Goal: Task Accomplishment & Management: Manage account settings

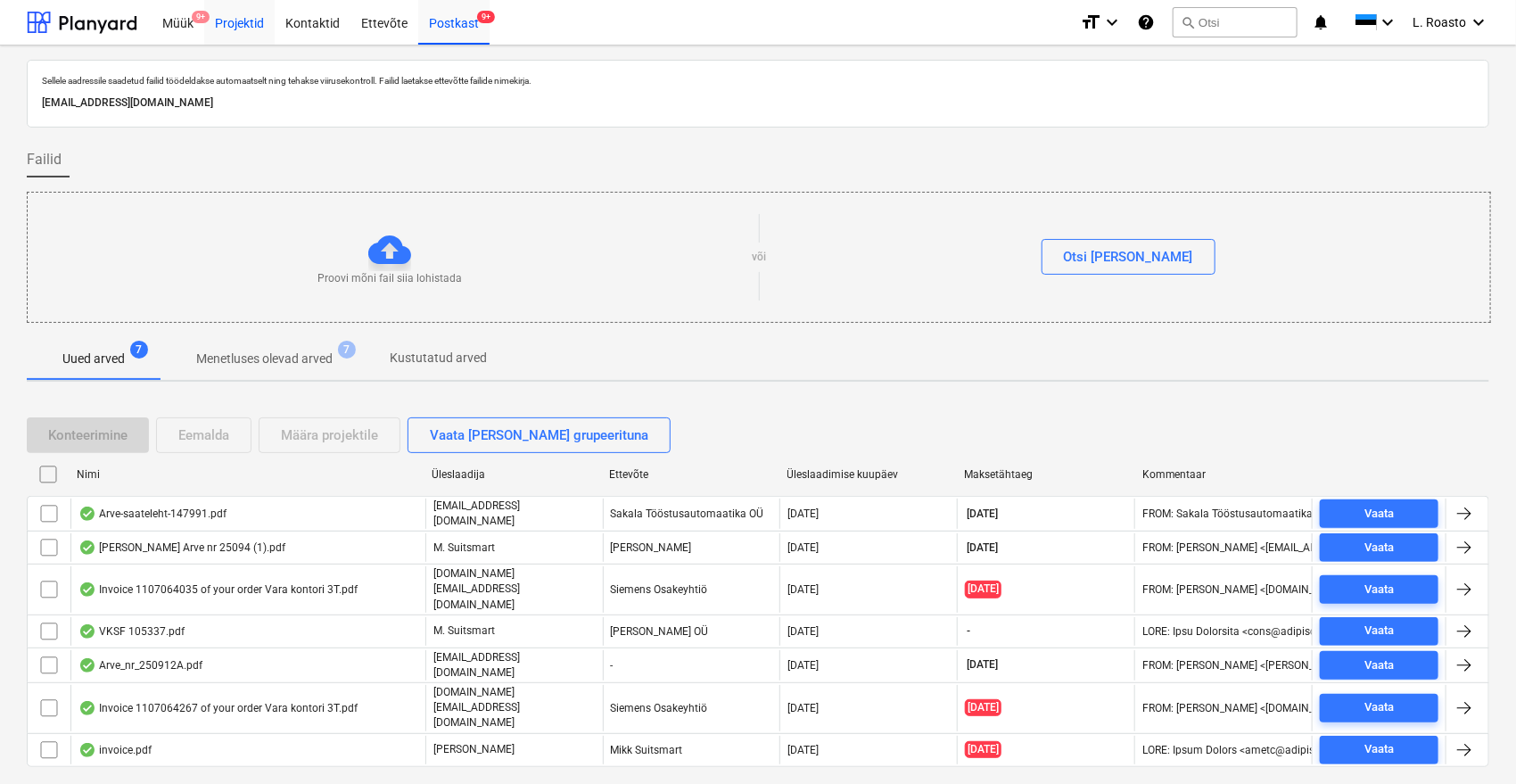
click at [246, 26] on div "Projektid" at bounding box center [239, 21] width 71 height 46
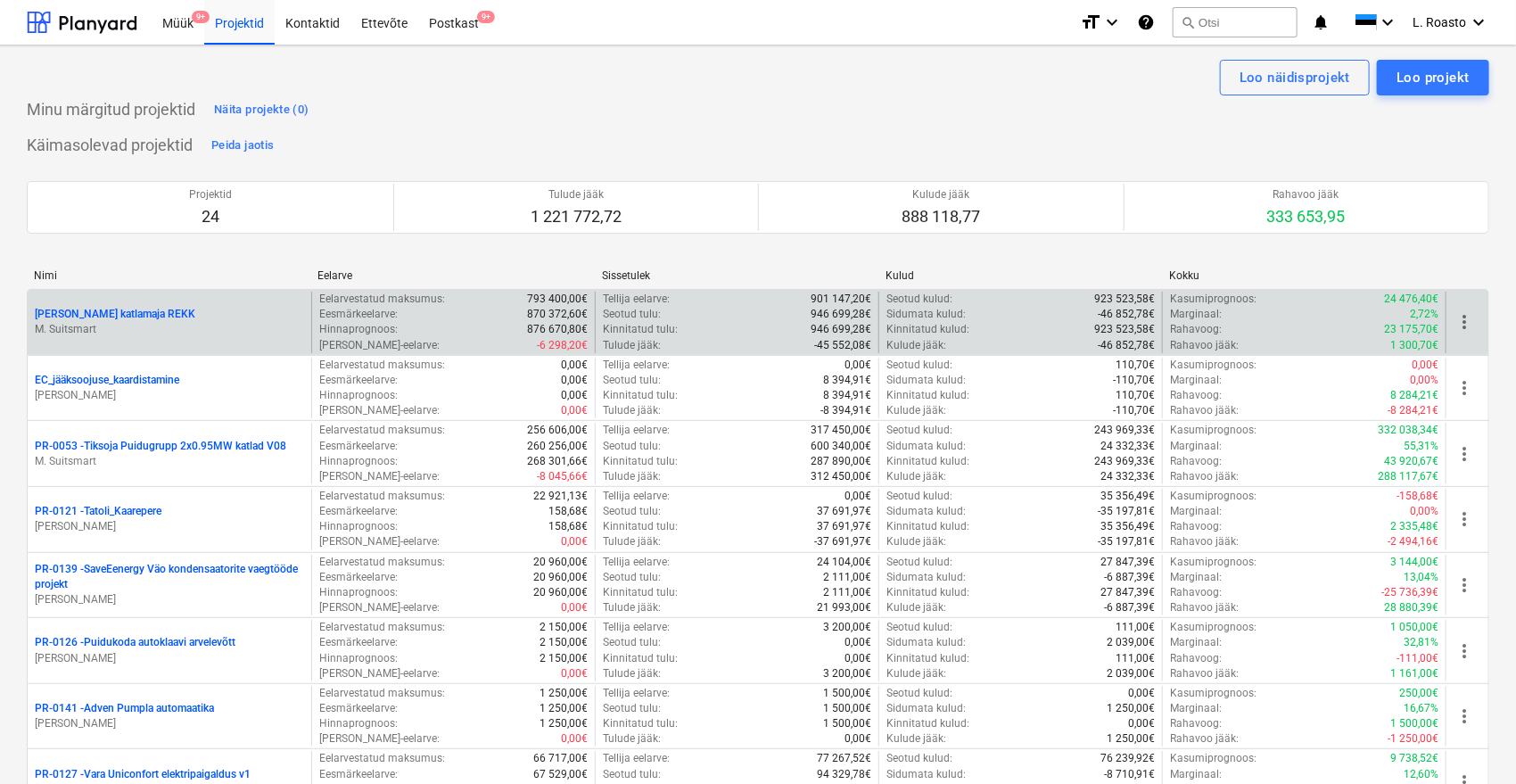
click at [129, 310] on p "[PERSON_NAME] katlamaja REKK" at bounding box center [115, 314] width 160 height 15
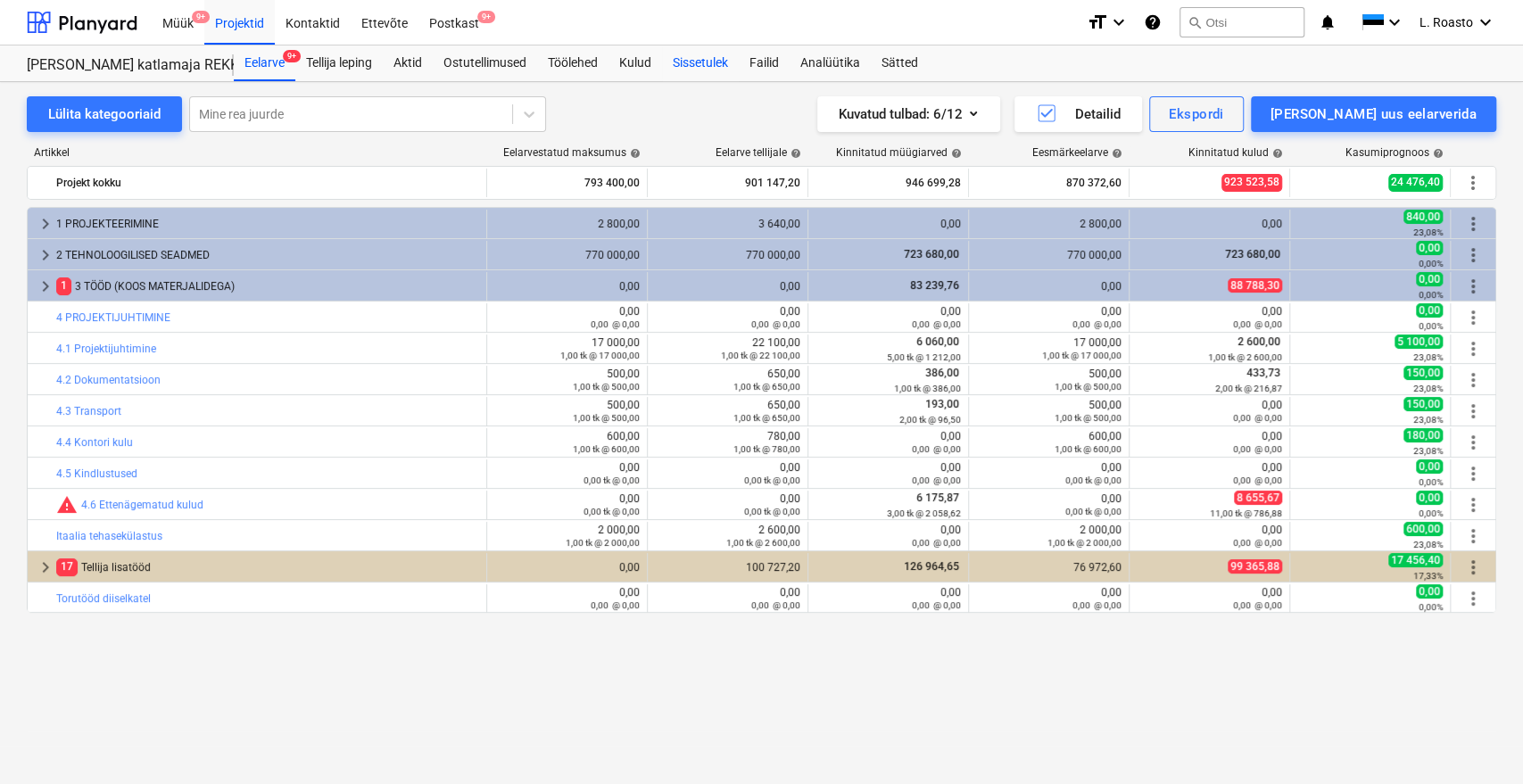
click at [674, 55] on div "Sissetulek" at bounding box center [700, 63] width 76 height 35
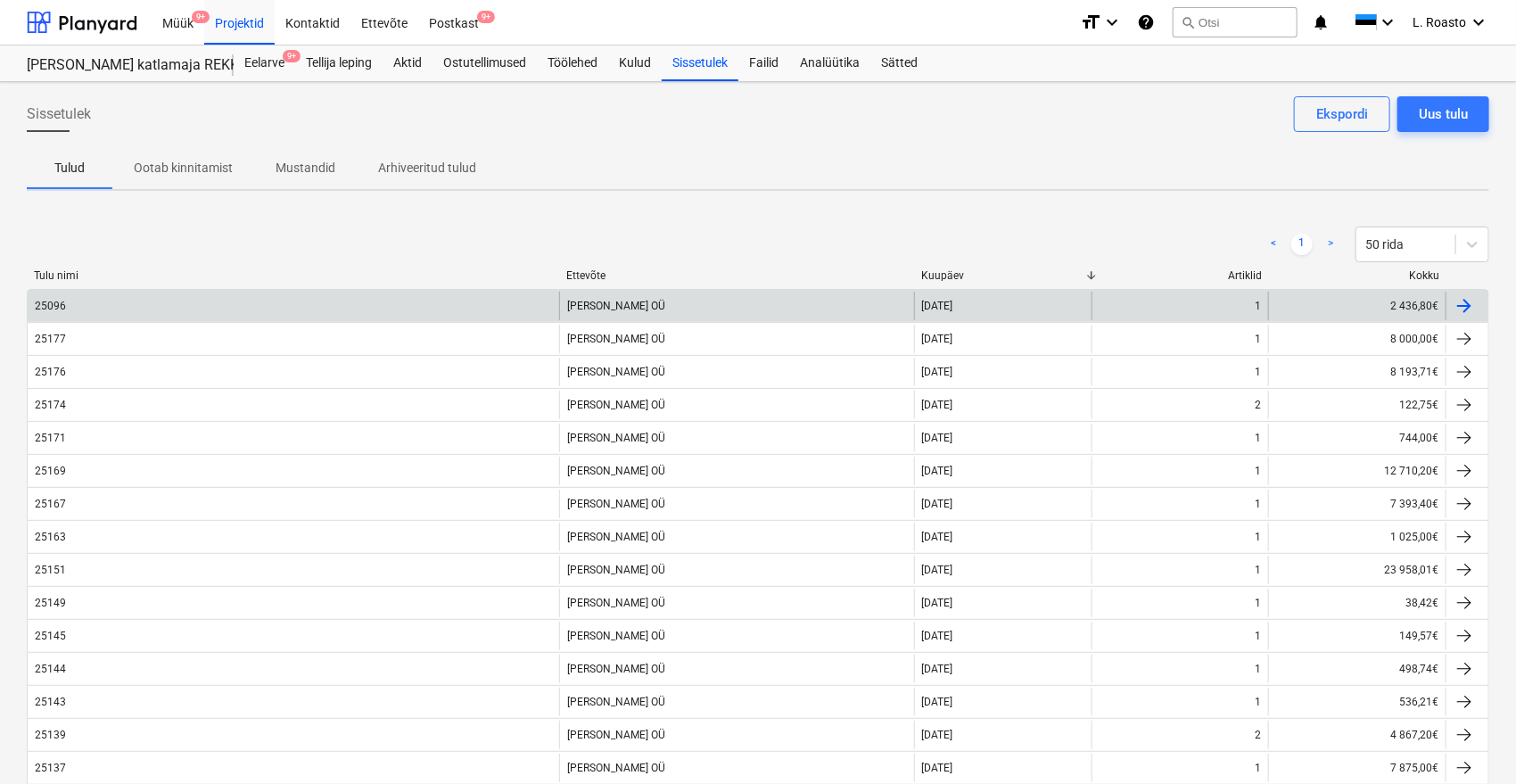
click at [166, 308] on div "25096" at bounding box center [293, 305] width 532 height 29
click at [315, 314] on div "25096" at bounding box center [293, 305] width 532 height 29
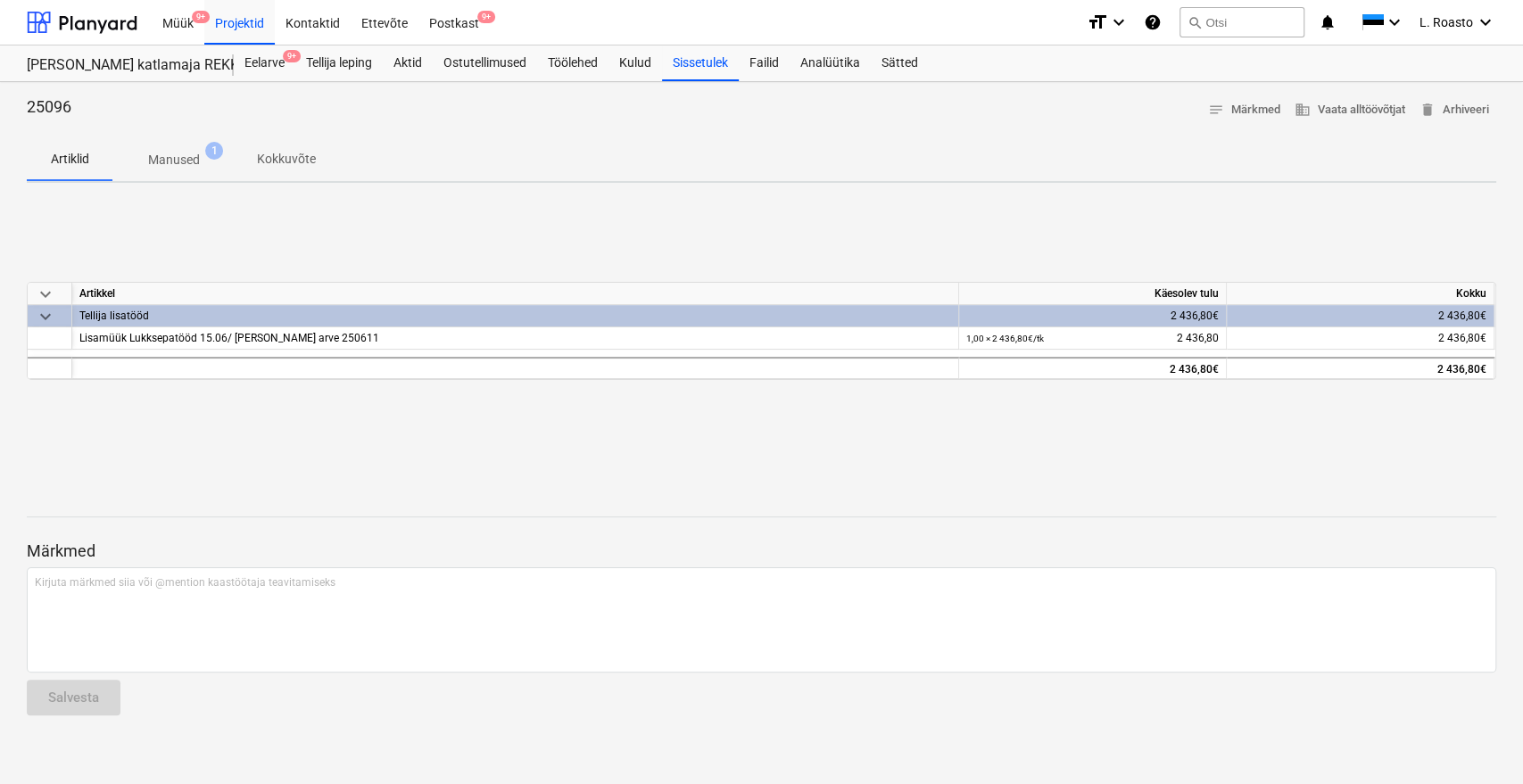
click at [167, 161] on p "Manused" at bounding box center [174, 160] width 52 height 19
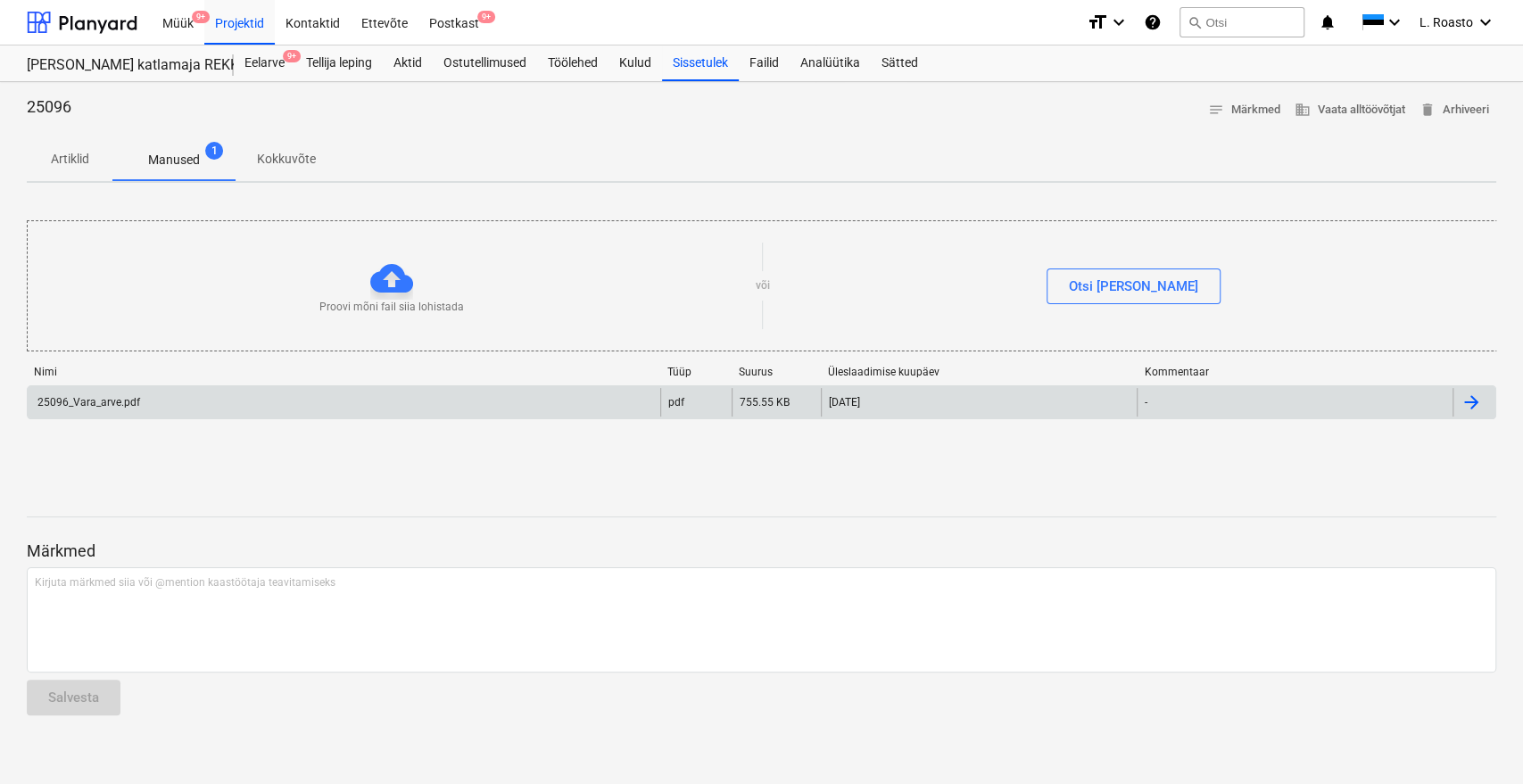
click at [151, 407] on div "25096_Vara_arve.pdf" at bounding box center [344, 402] width 632 height 29
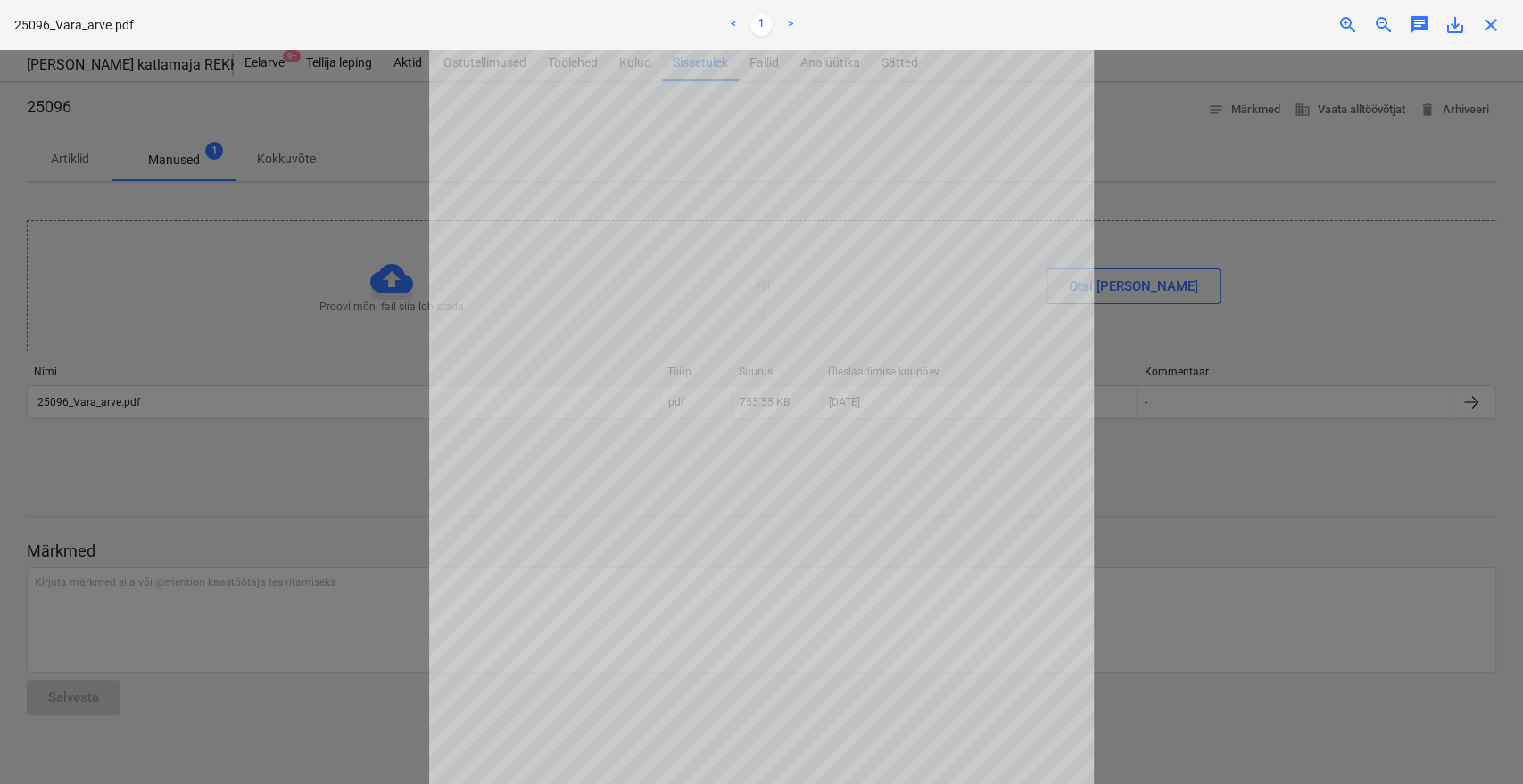
click at [279, 209] on div at bounding box center [761, 417] width 1523 height 734
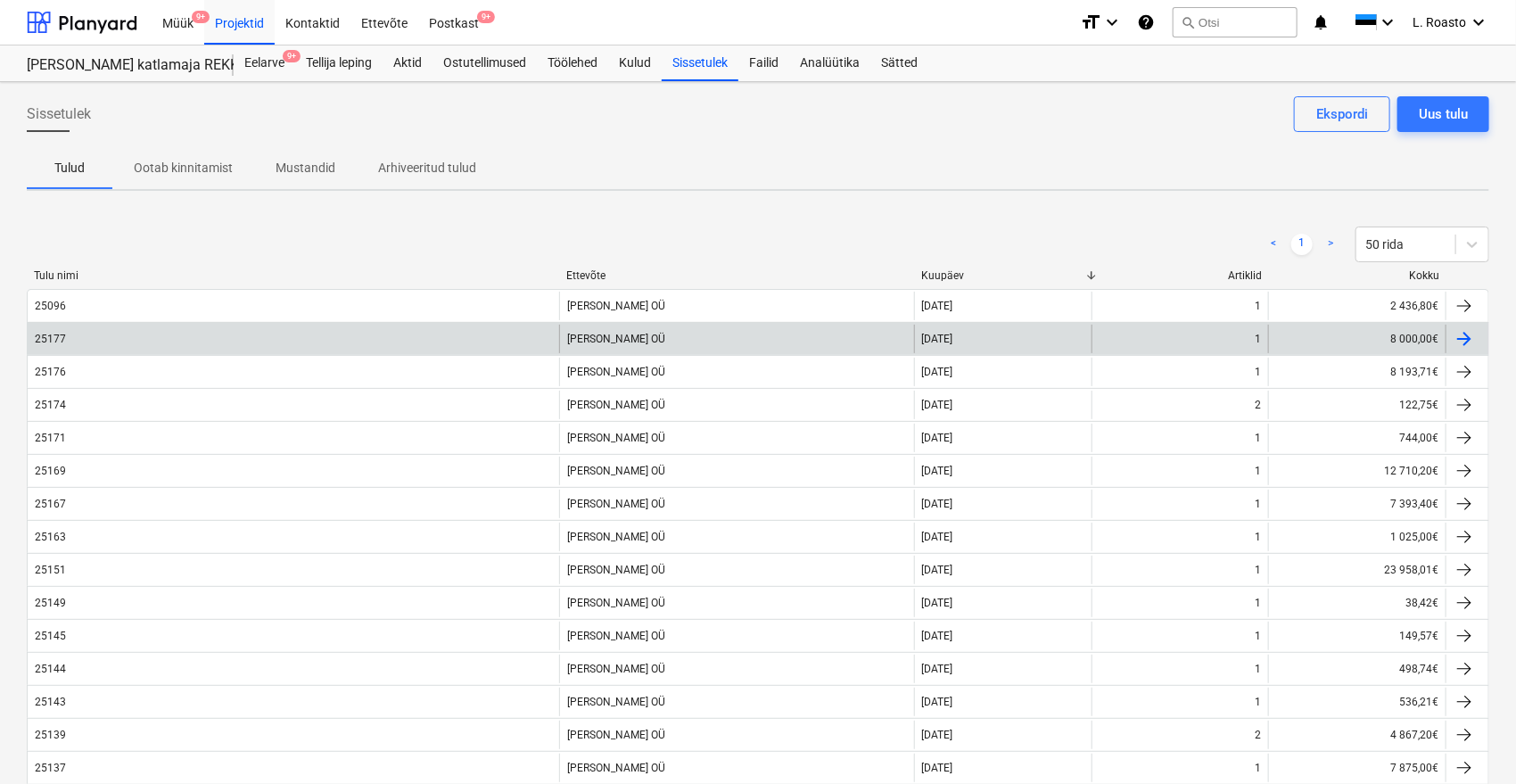
click at [267, 335] on div "25177" at bounding box center [293, 339] width 532 height 29
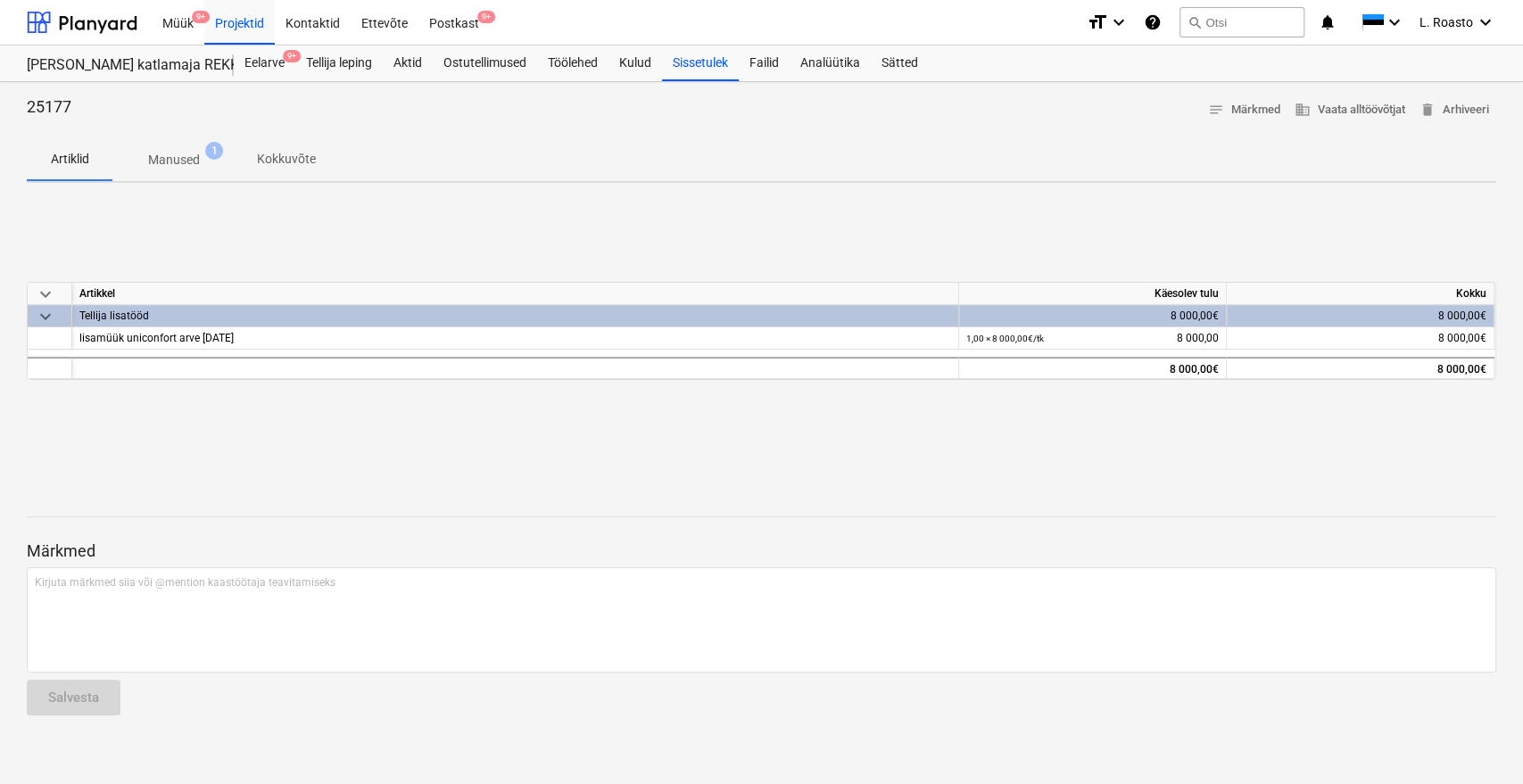
click at [600, 169] on div "Artiklid Manused 1 Kokkuvõte" at bounding box center [761, 159] width 1469 height 43
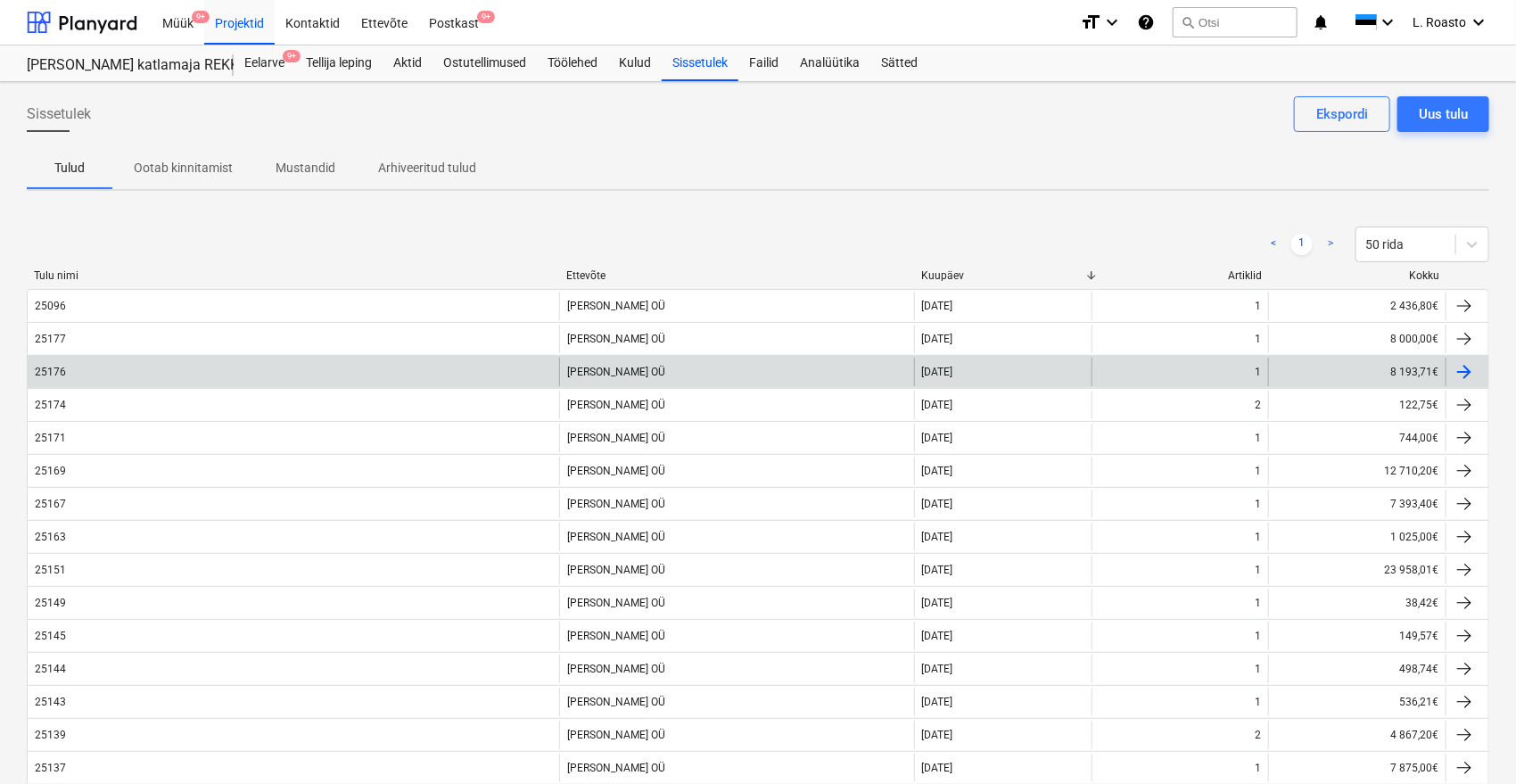
click at [74, 369] on div "25176" at bounding box center [293, 372] width 532 height 29
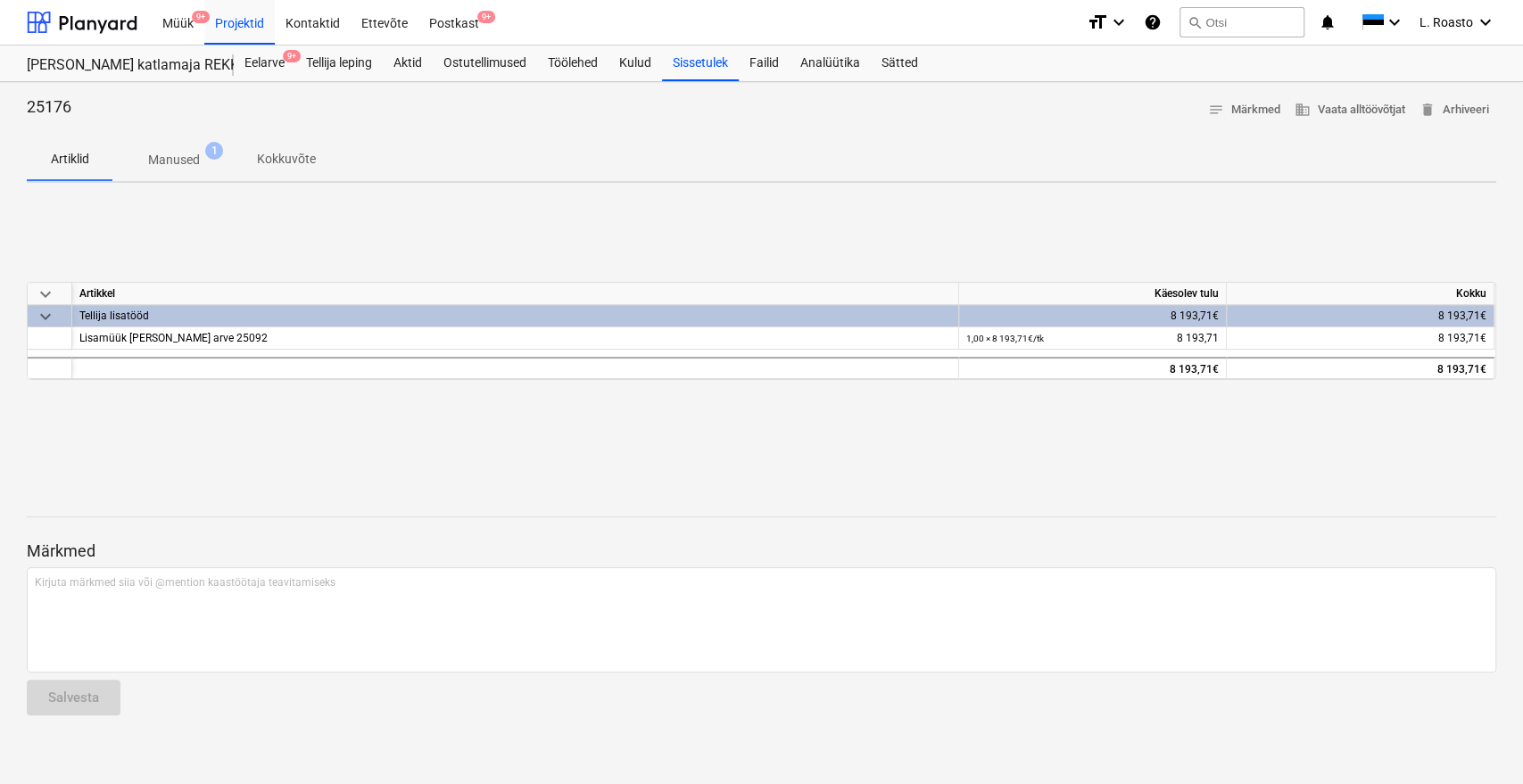
click at [53, 101] on p "25176" at bounding box center [49, 106] width 45 height 21
copy p "25176"
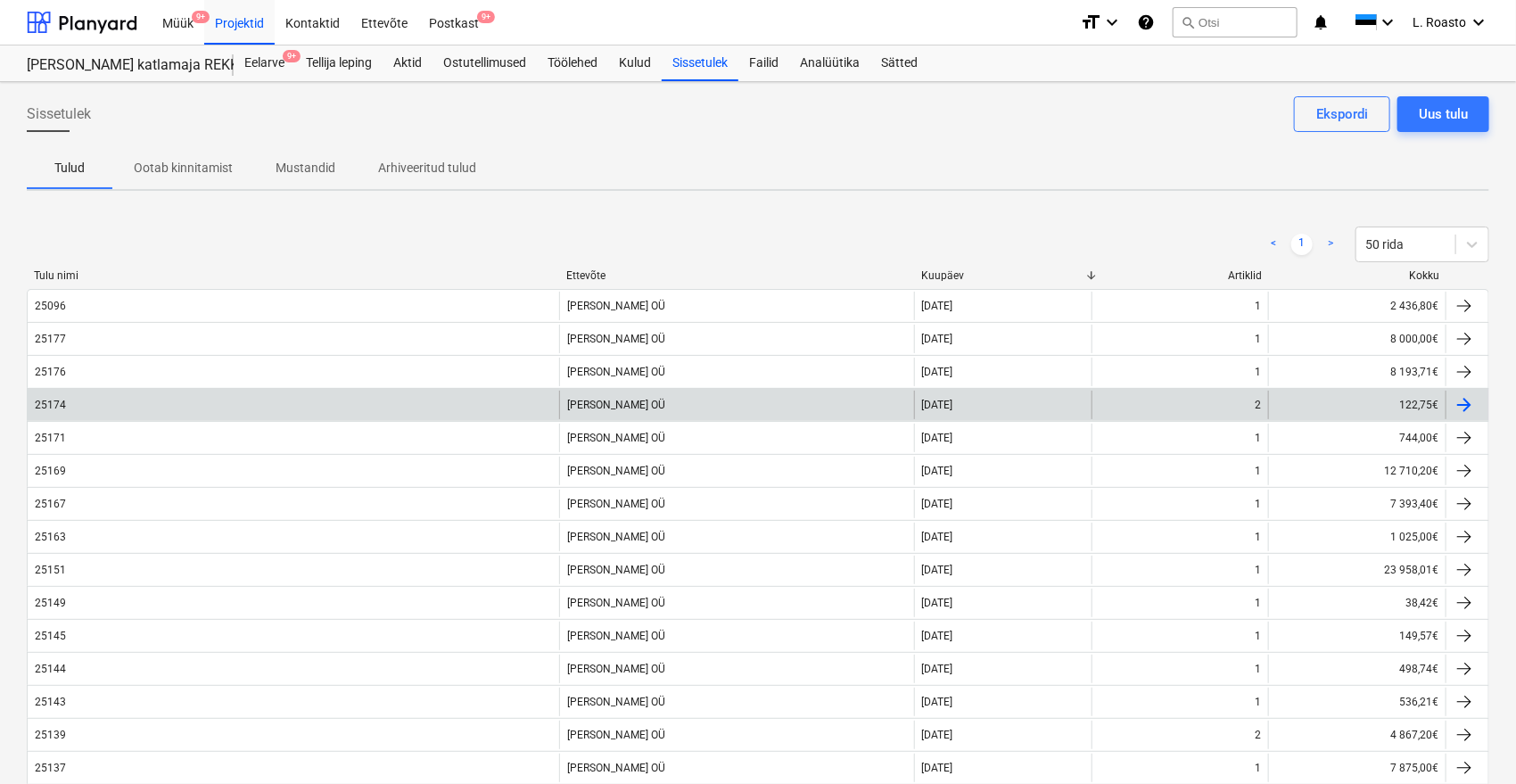
click at [54, 394] on div "25174" at bounding box center [293, 404] width 532 height 29
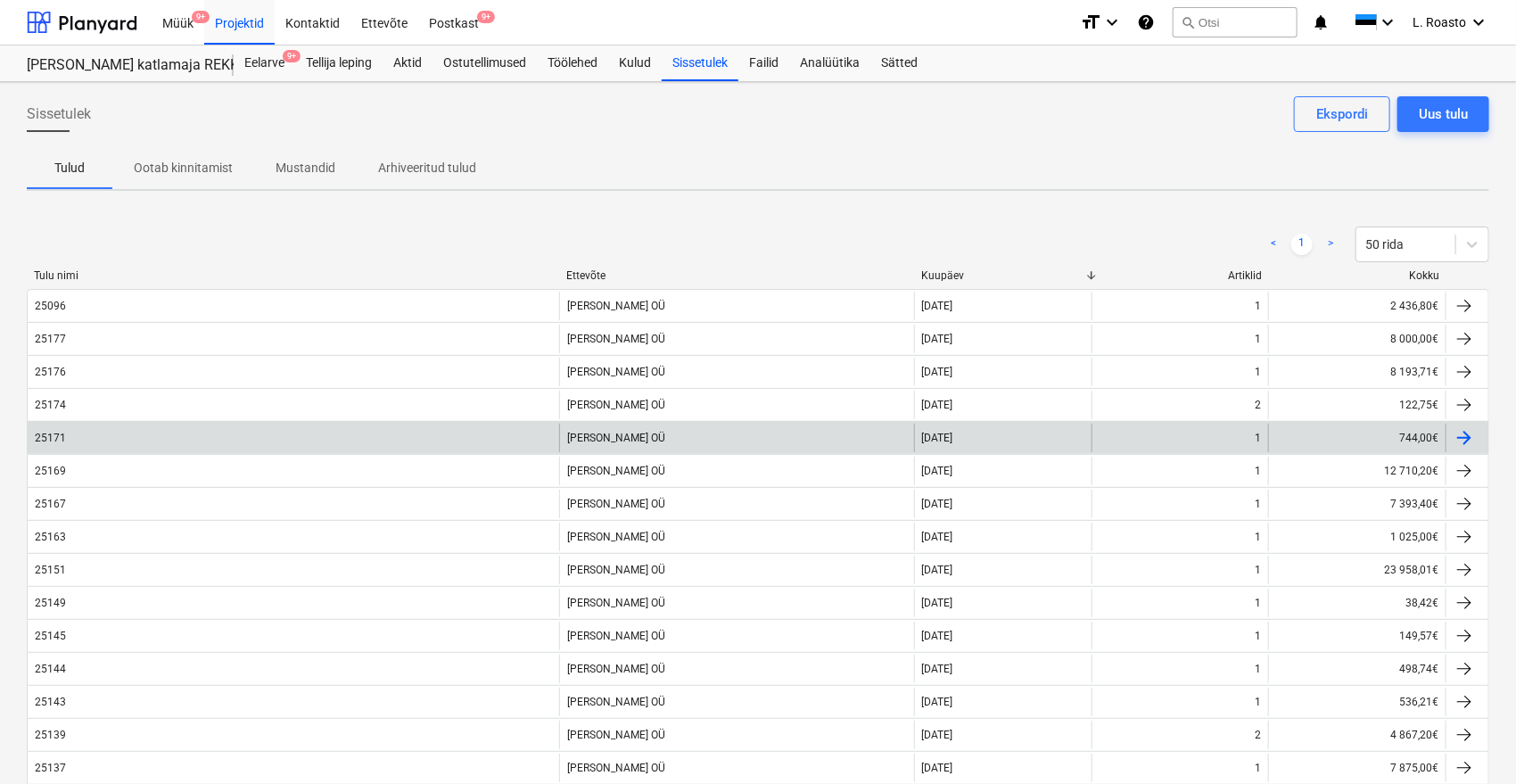
click at [56, 435] on div "25171" at bounding box center [50, 437] width 32 height 12
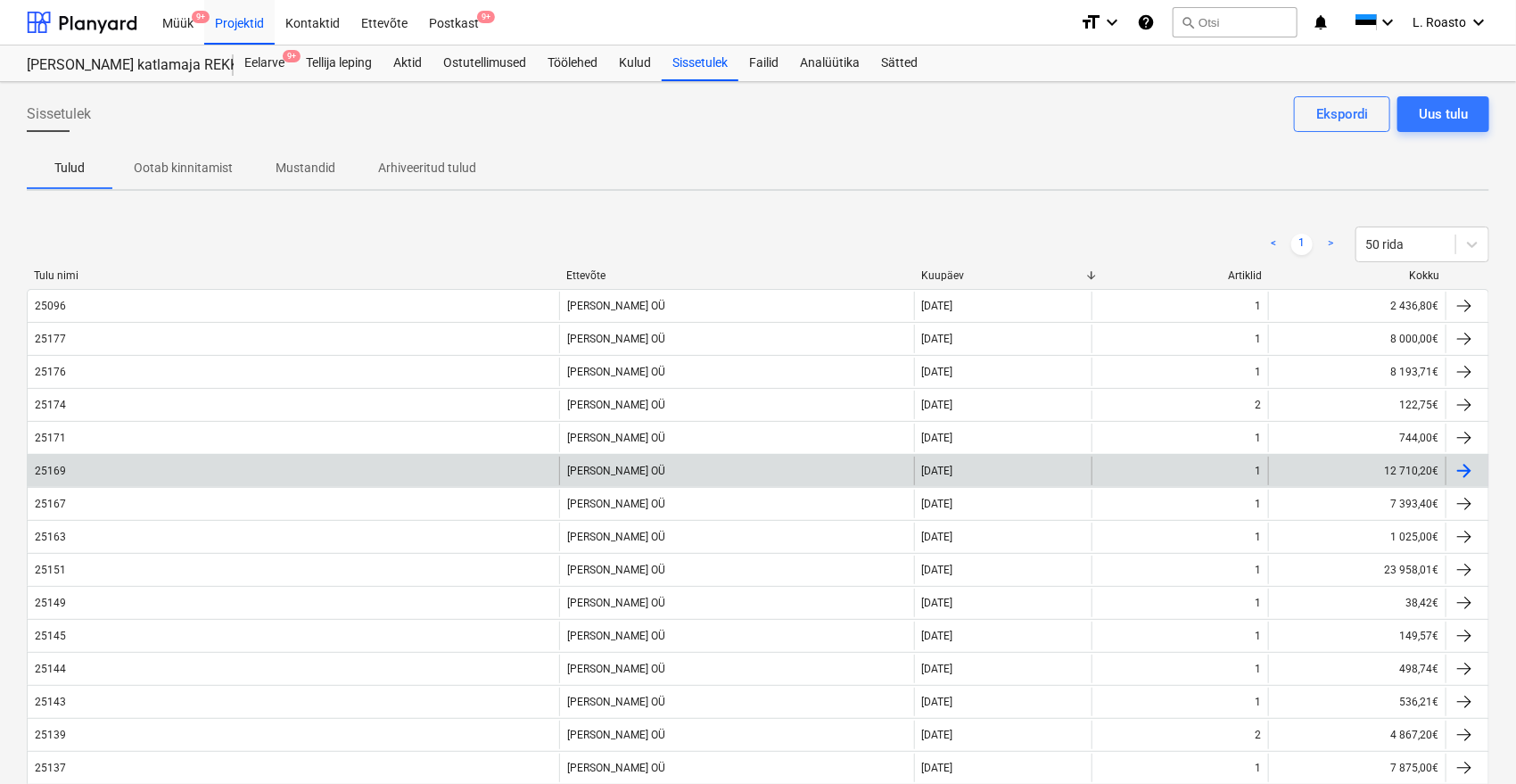
click at [74, 469] on div "25169" at bounding box center [293, 470] width 532 height 29
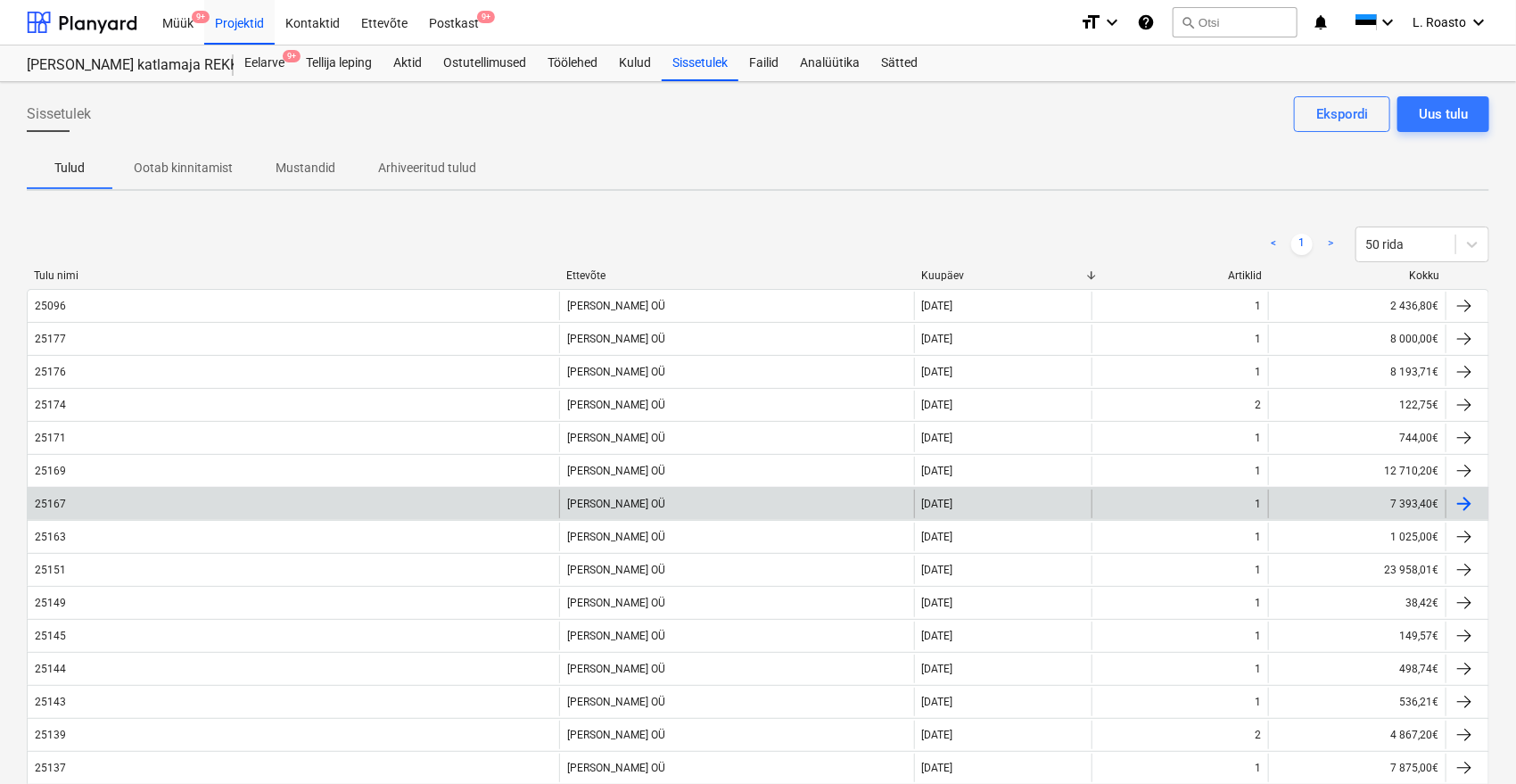
click at [67, 493] on div "25167" at bounding box center [293, 504] width 532 height 29
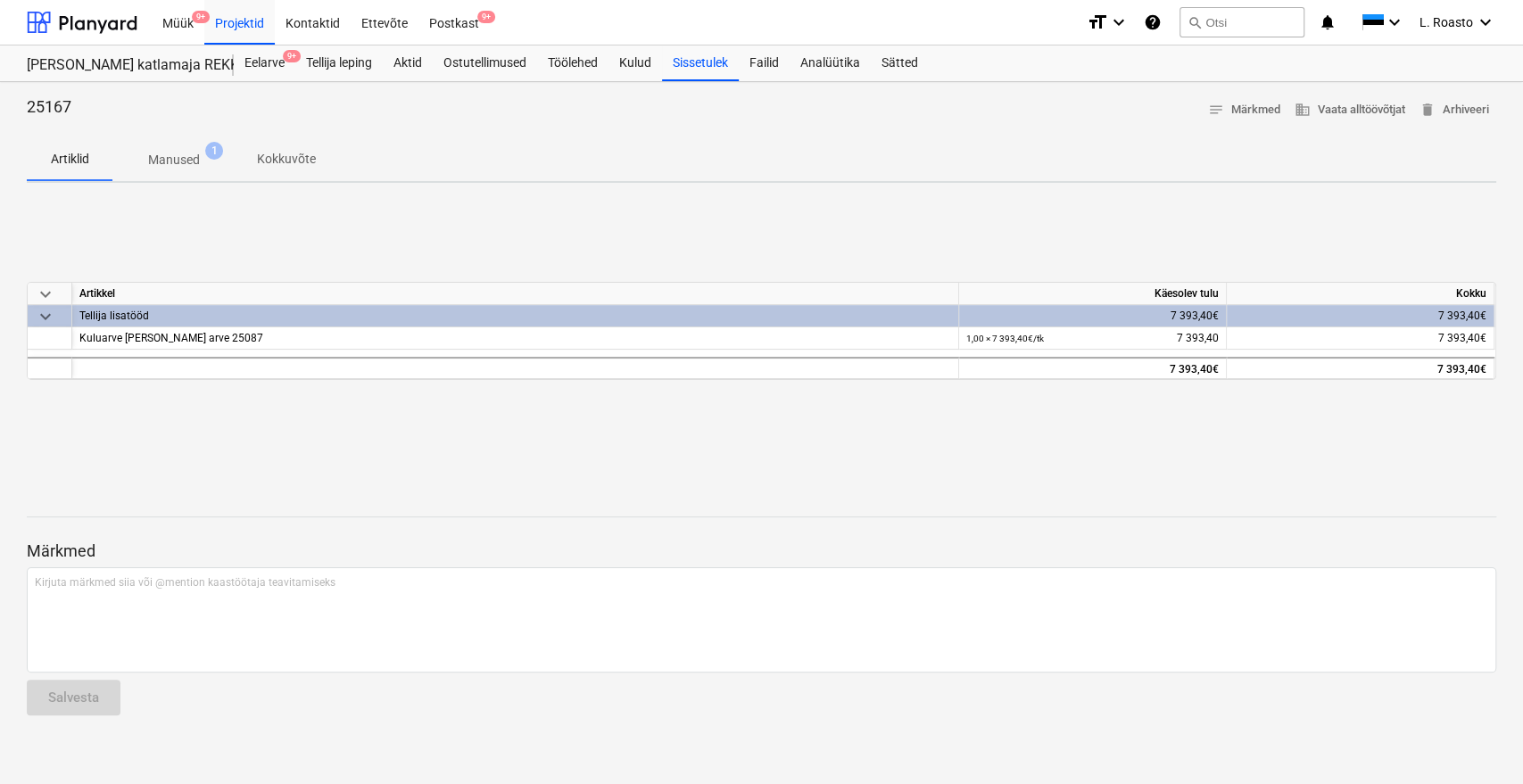
click at [57, 101] on p "25167" at bounding box center [49, 106] width 45 height 21
copy p "25167"
click at [628, 59] on div "Kulud" at bounding box center [634, 63] width 53 height 35
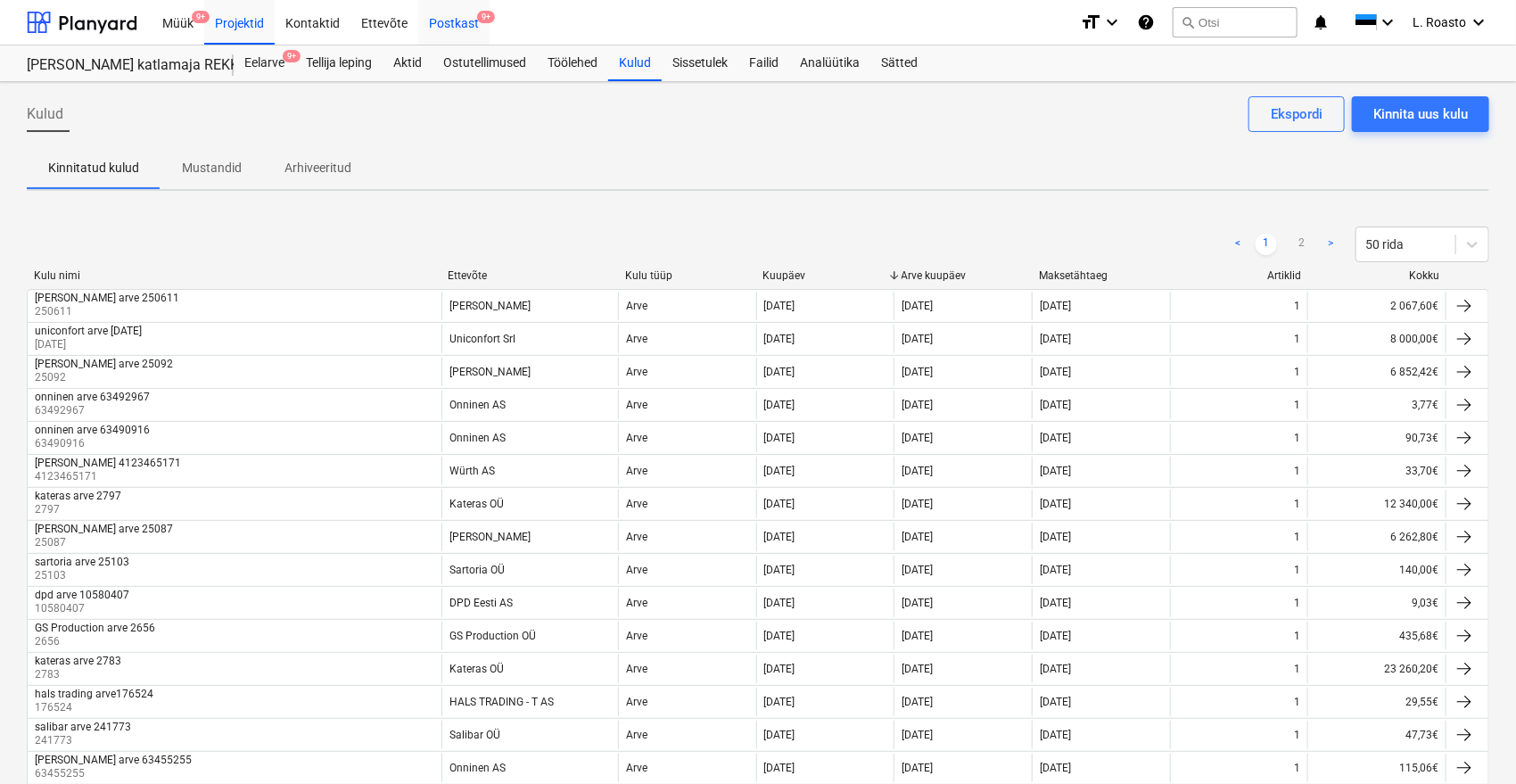
click at [459, 17] on div "Postkast 9+" at bounding box center [453, 21] width 72 height 46
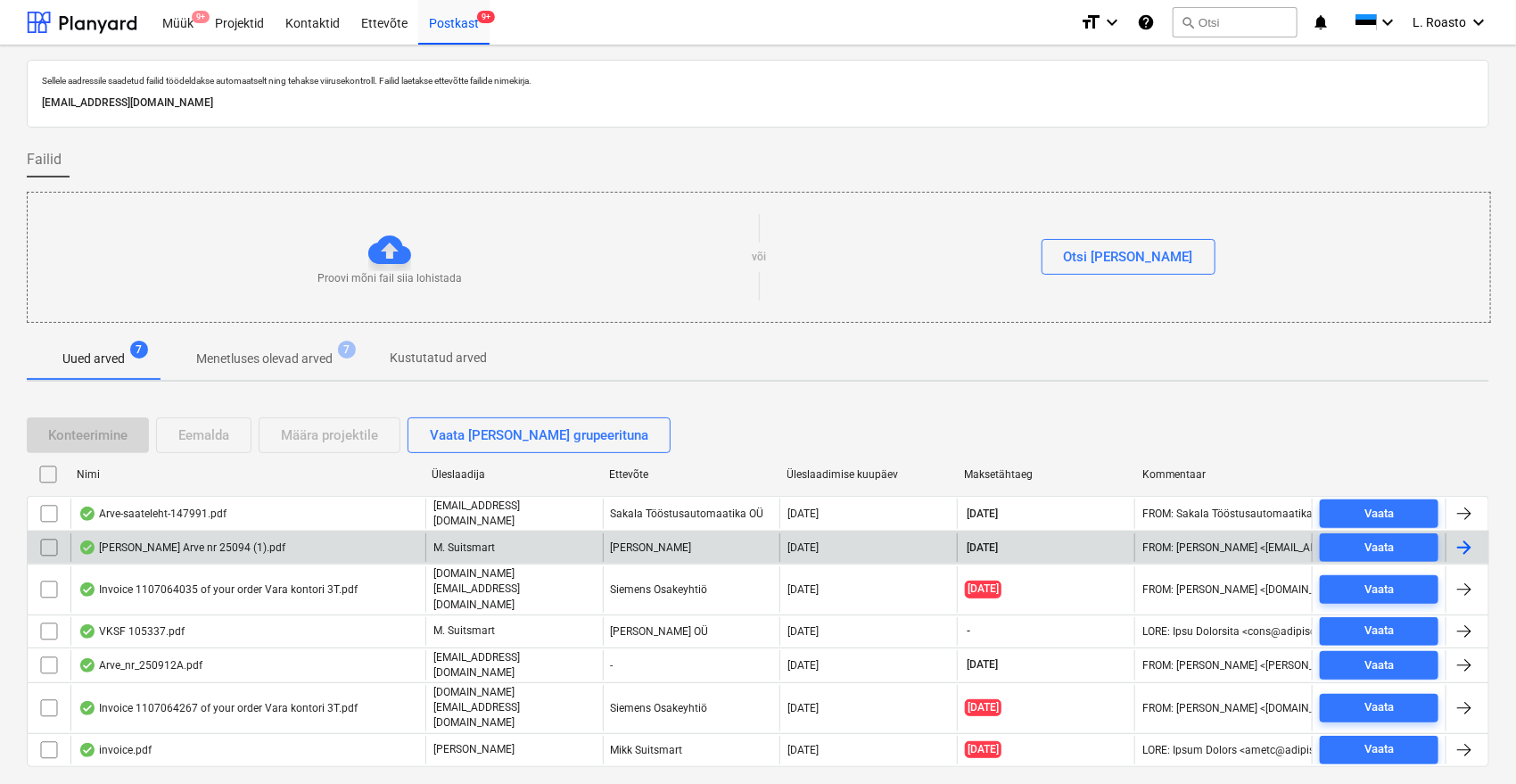
click at [264, 544] on div "[PERSON_NAME] Arve nr 25094 (1).pdf" at bounding box center [248, 547] width 355 height 29
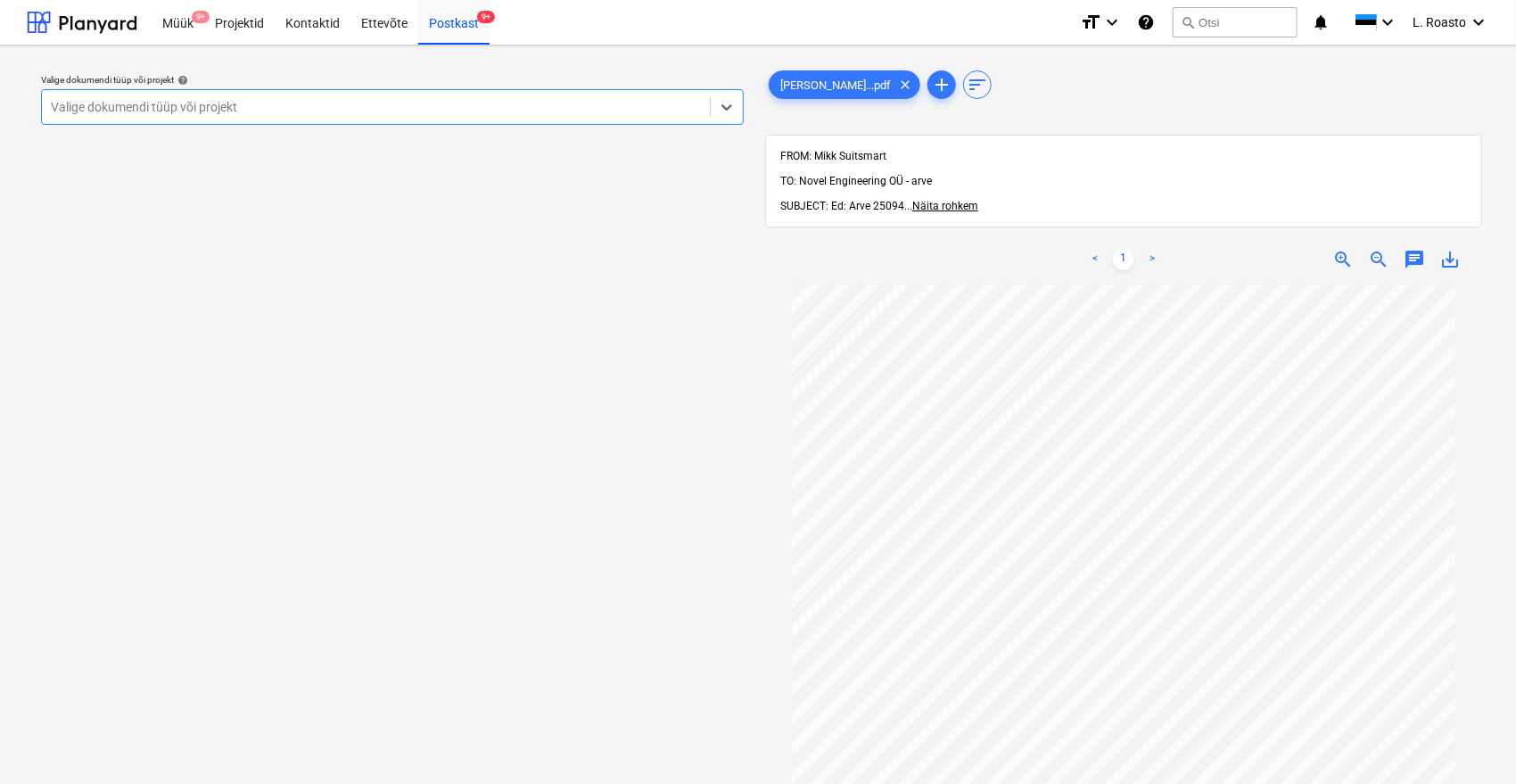
click at [540, 115] on div at bounding box center [376, 106] width 650 height 18
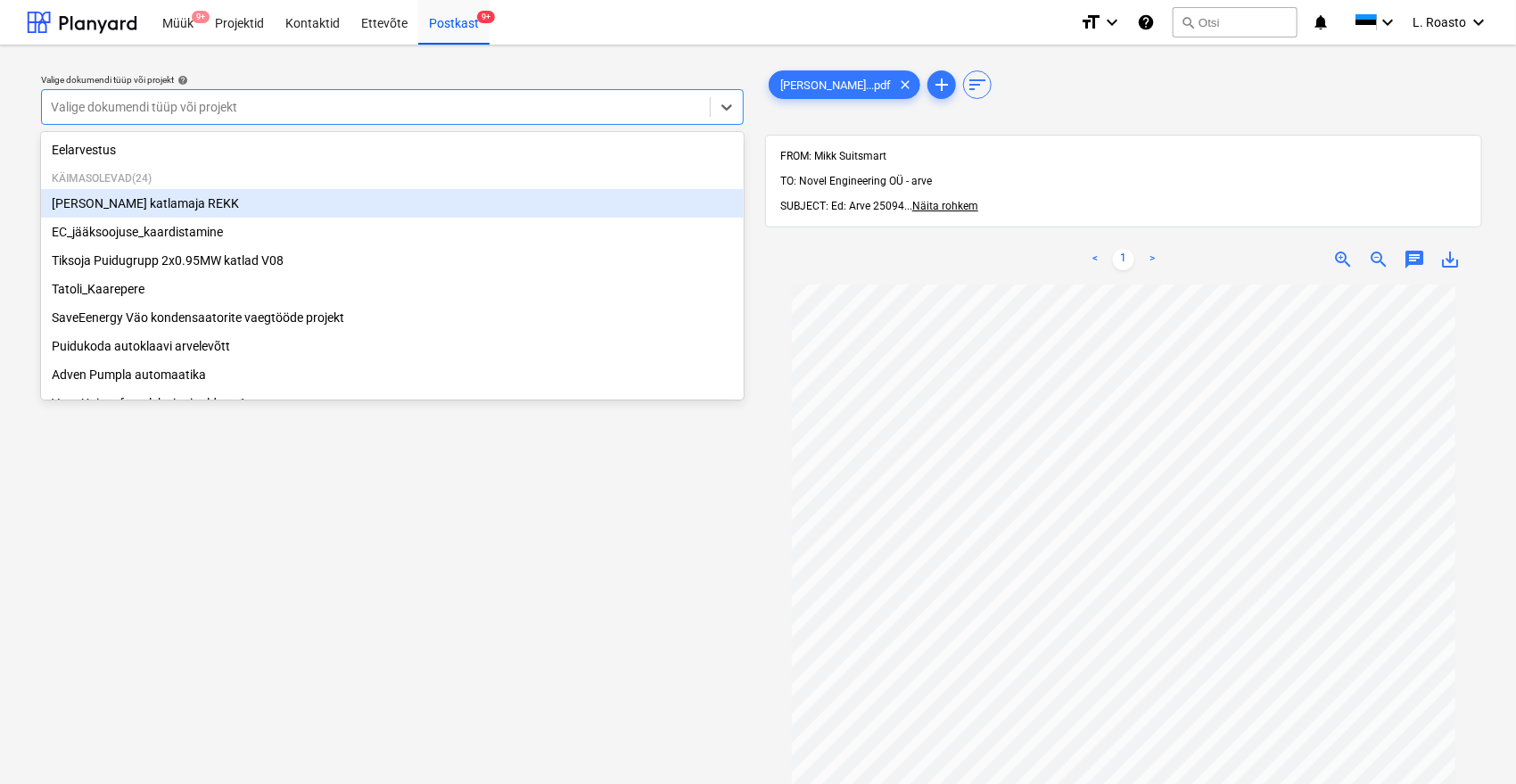
click at [175, 203] on div "[PERSON_NAME] katlamaja REKK" at bounding box center [392, 203] width 703 height 29
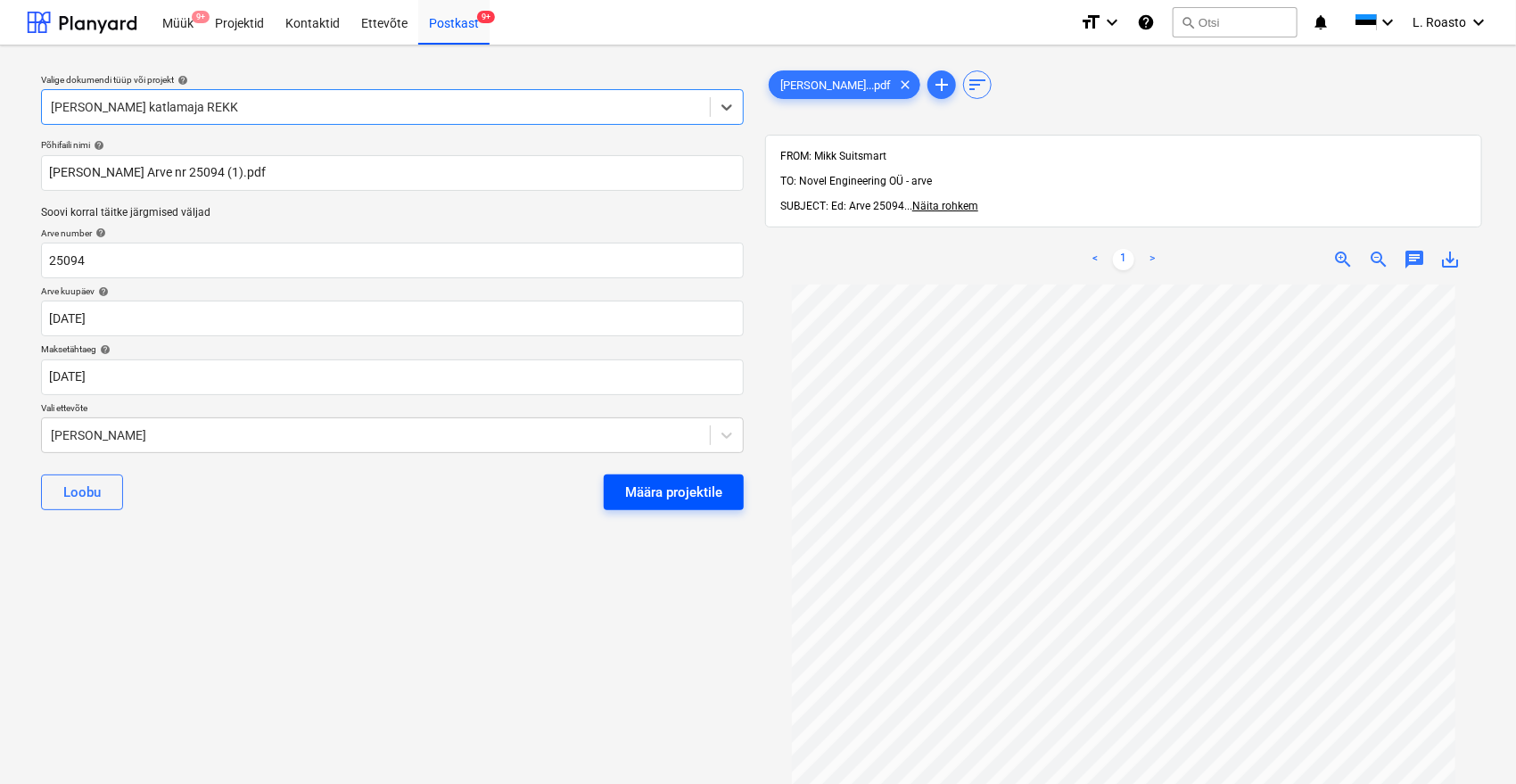
click at [671, 477] on button "Määra projektile" at bounding box center [673, 492] width 140 height 35
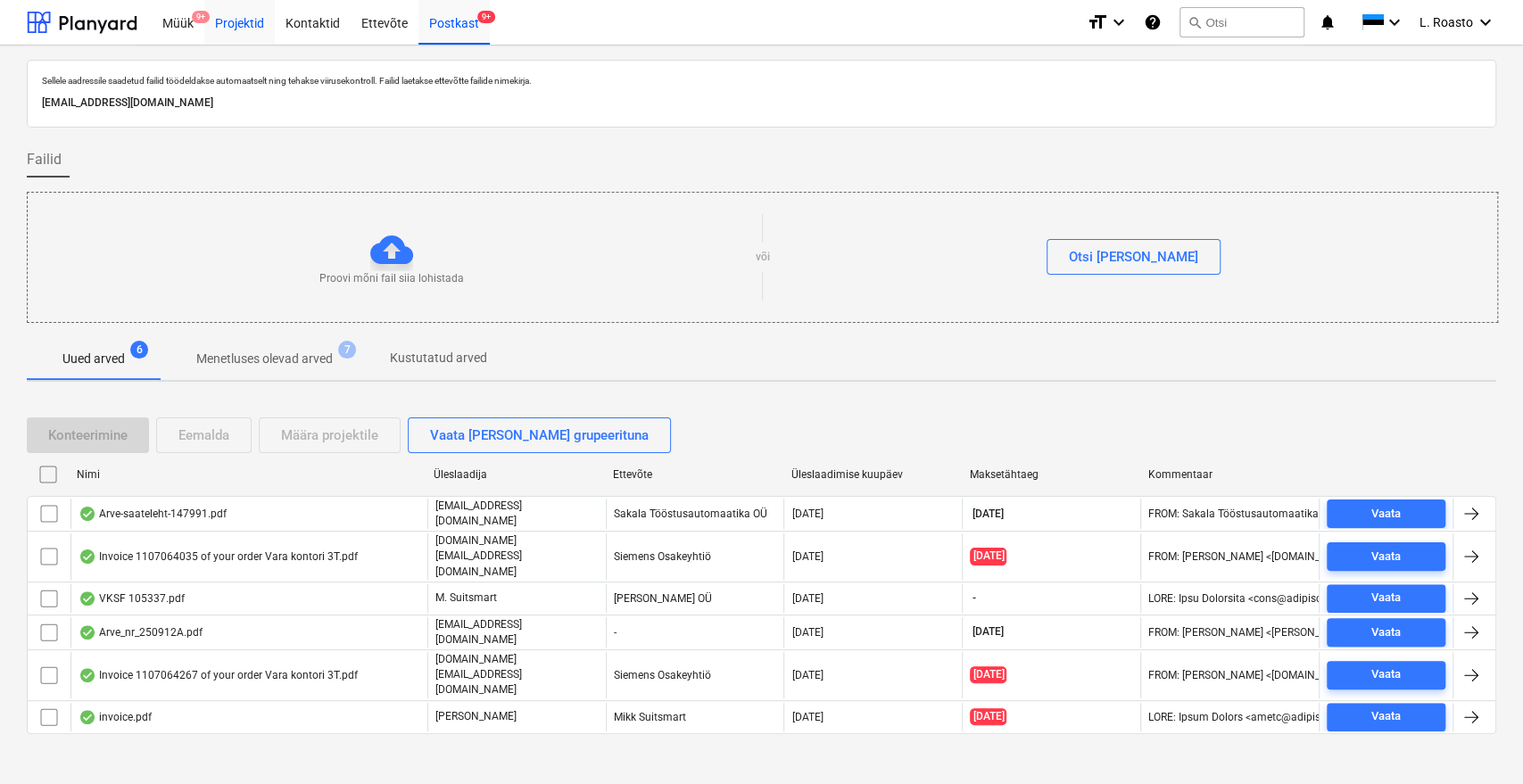
click at [241, 18] on div "Projektid" at bounding box center [239, 21] width 71 height 46
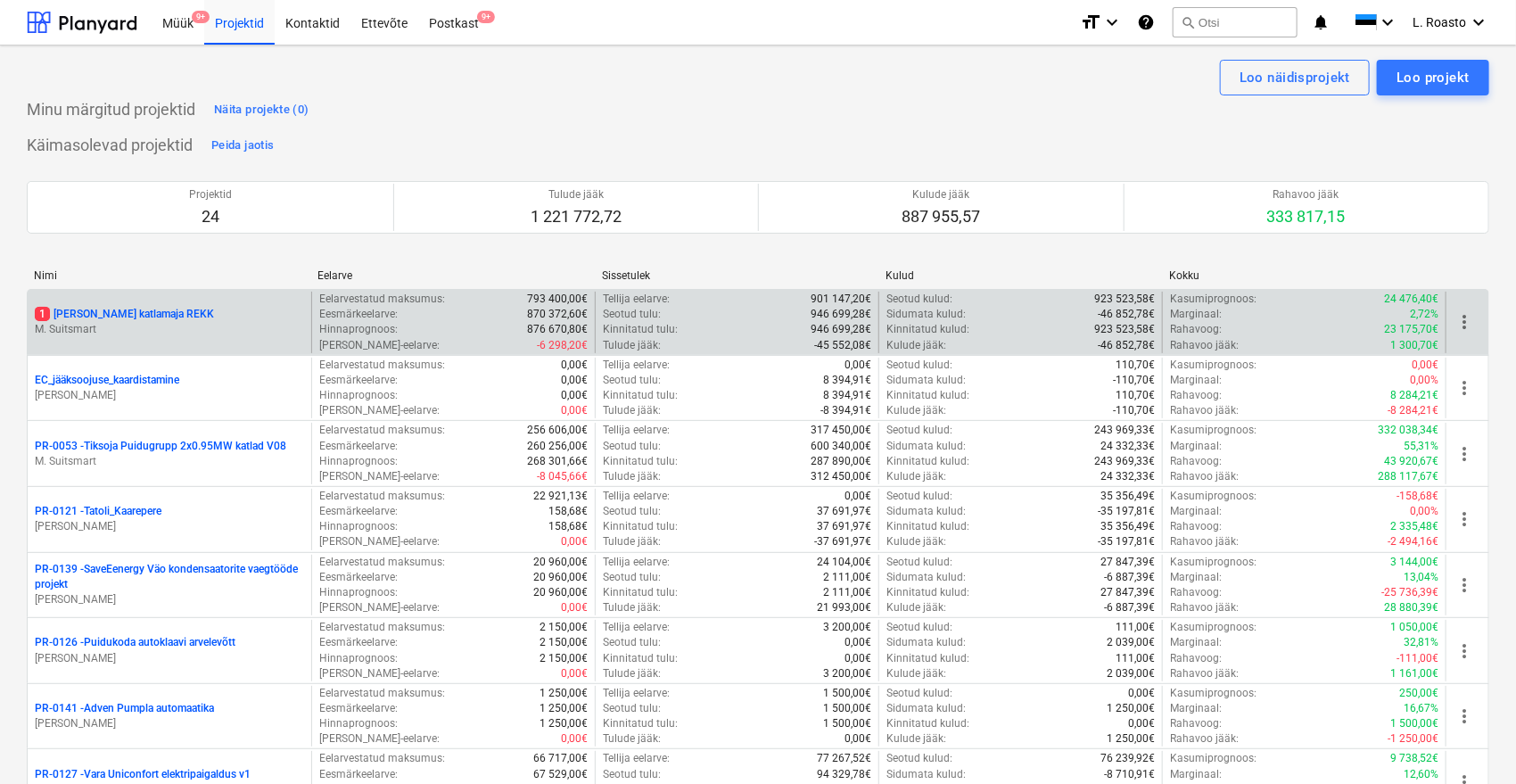
click at [197, 312] on div "1 [PERSON_NAME] katlamaja REKK" at bounding box center [169, 314] width 269 height 15
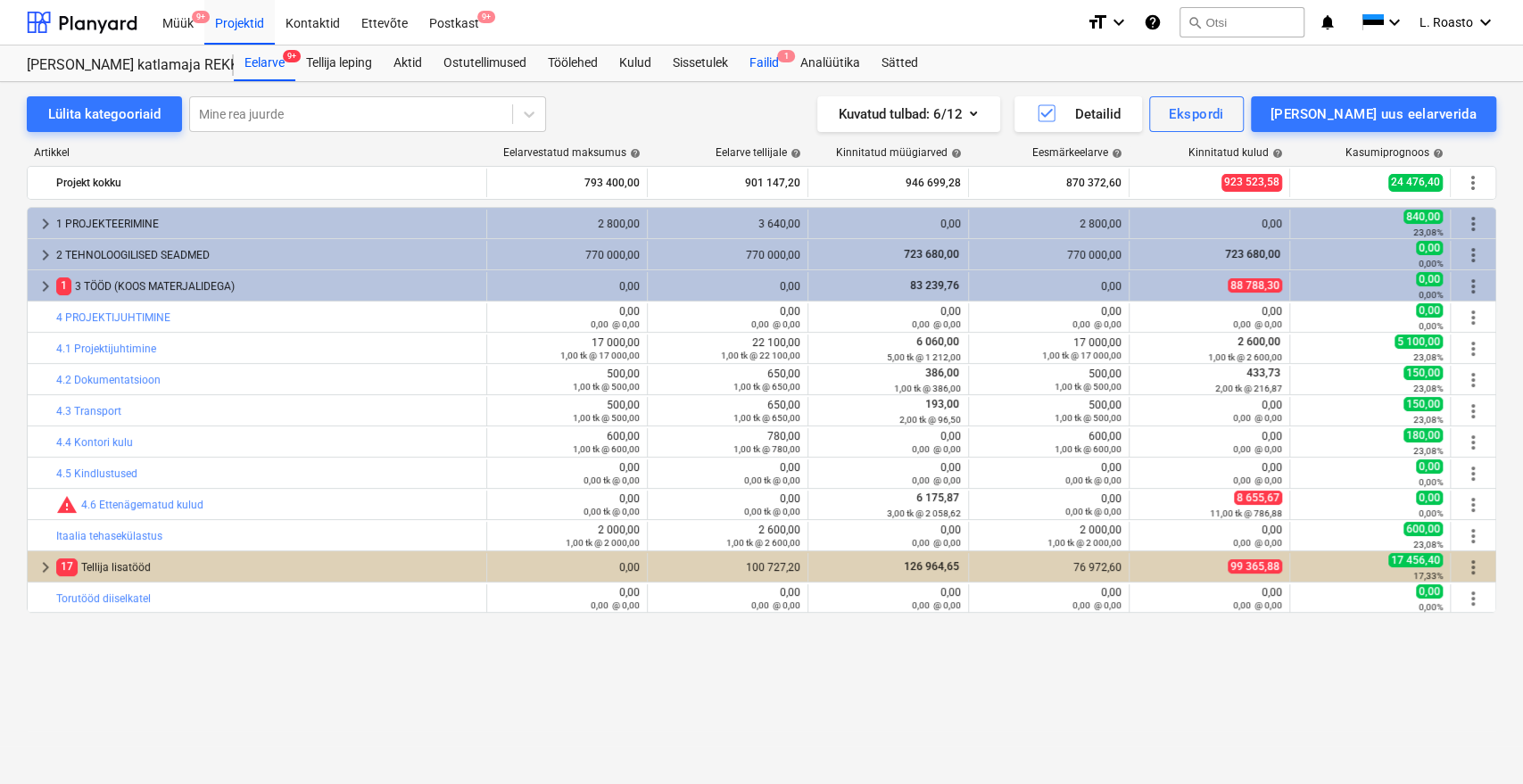
click at [769, 53] on div "Failid 1" at bounding box center [764, 63] width 51 height 35
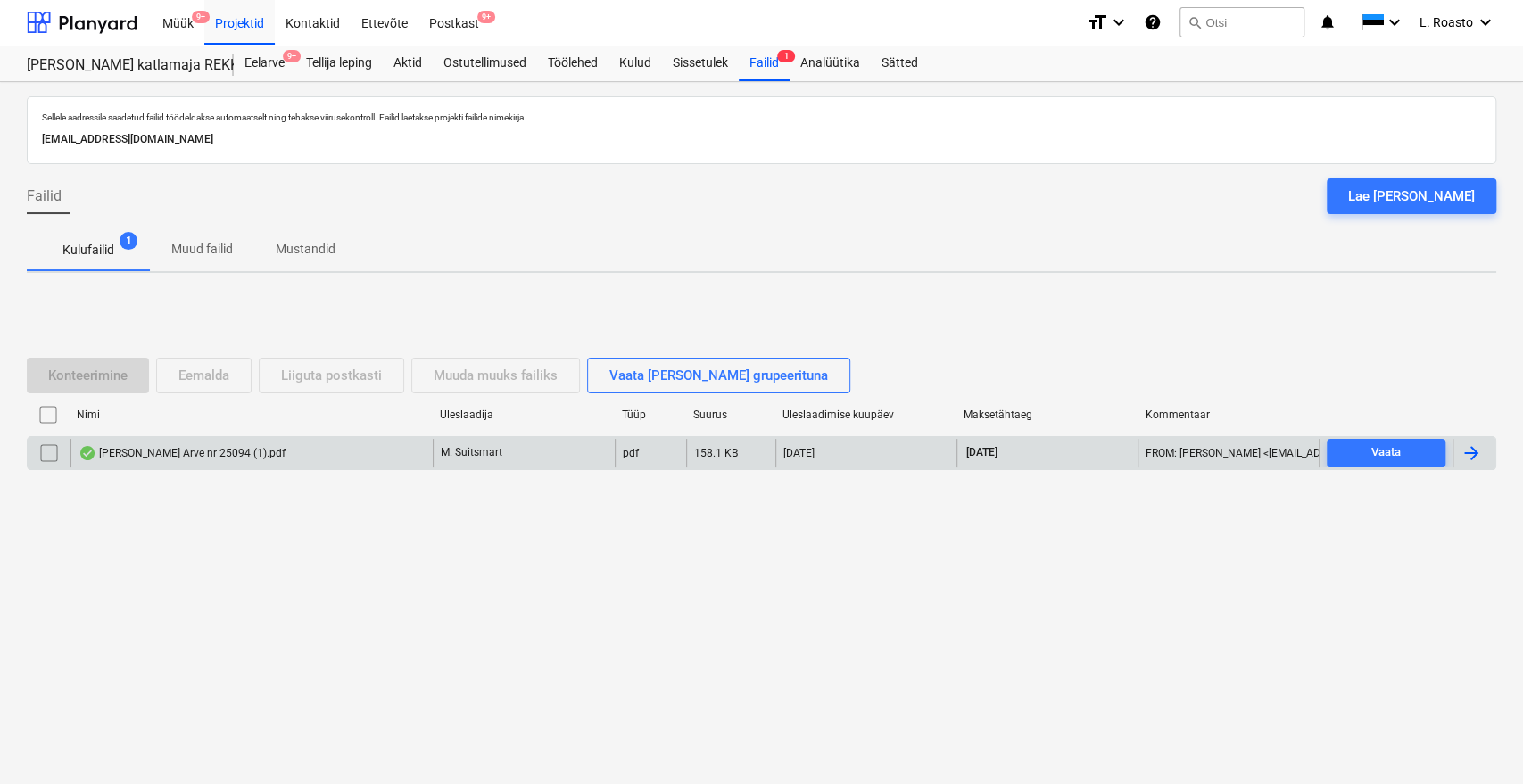
click at [1484, 453] on div at bounding box center [1474, 453] width 43 height 29
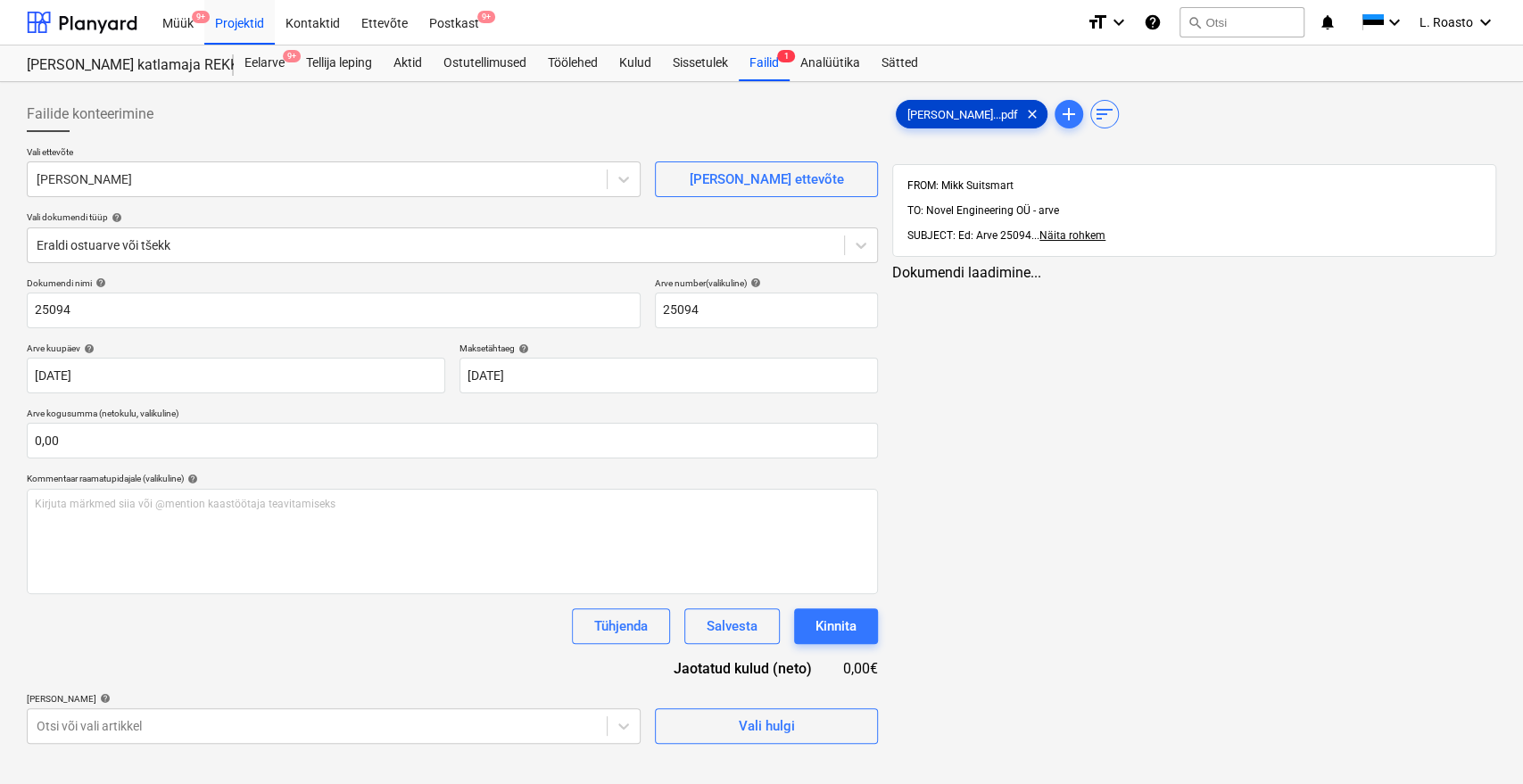
click at [978, 113] on span "[PERSON_NAME]...pdf" at bounding box center [962, 115] width 132 height 13
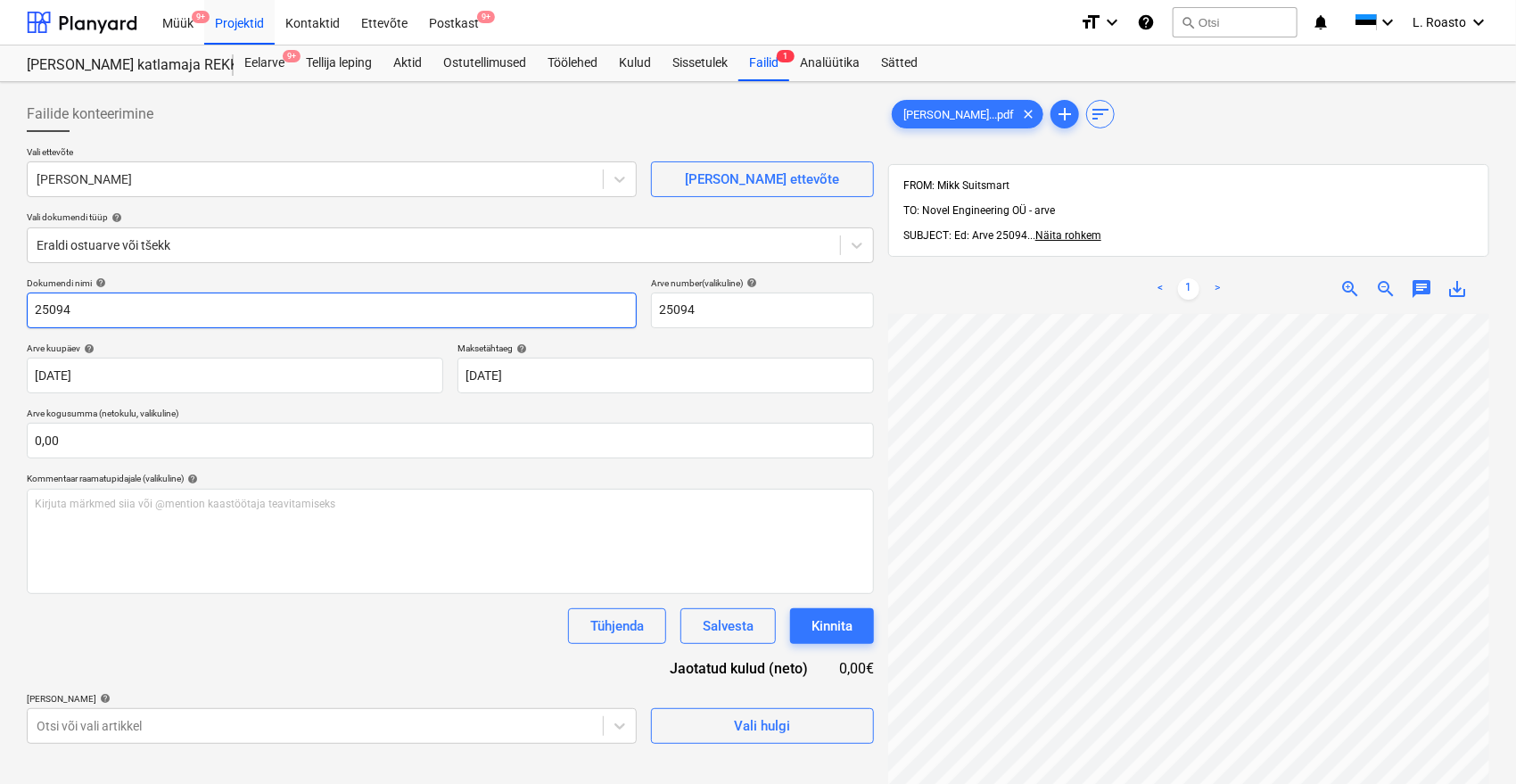
click at [28, 312] on input "25094" at bounding box center [332, 310] width 610 height 35
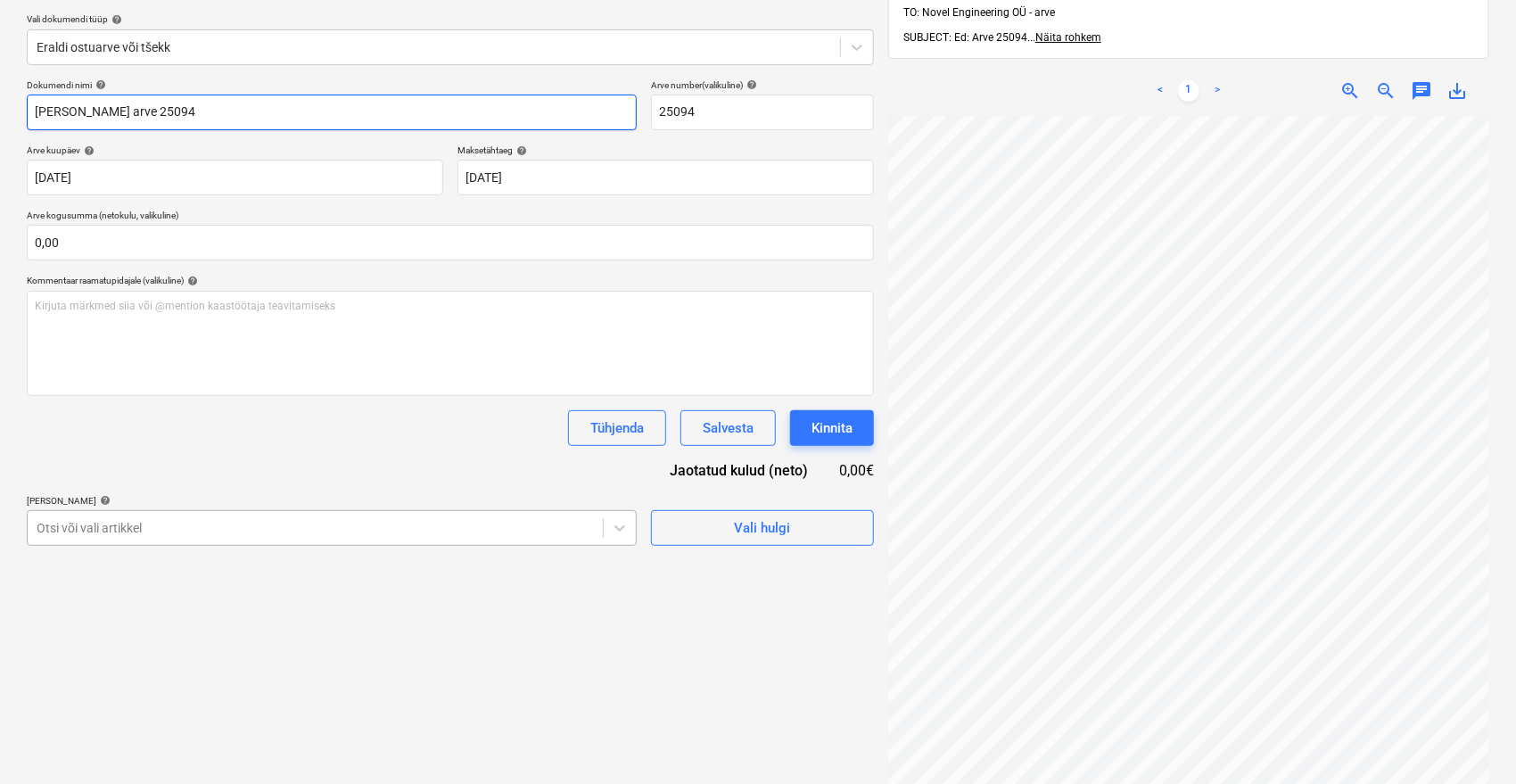
type input "[PERSON_NAME] arve 25094"
click at [291, 527] on body "Müük 9+ Projektid Kontaktid Ettevõte Postkast 9+ format_size keyboard_arrow_dow…" at bounding box center [758, 194] width 1516 height 784
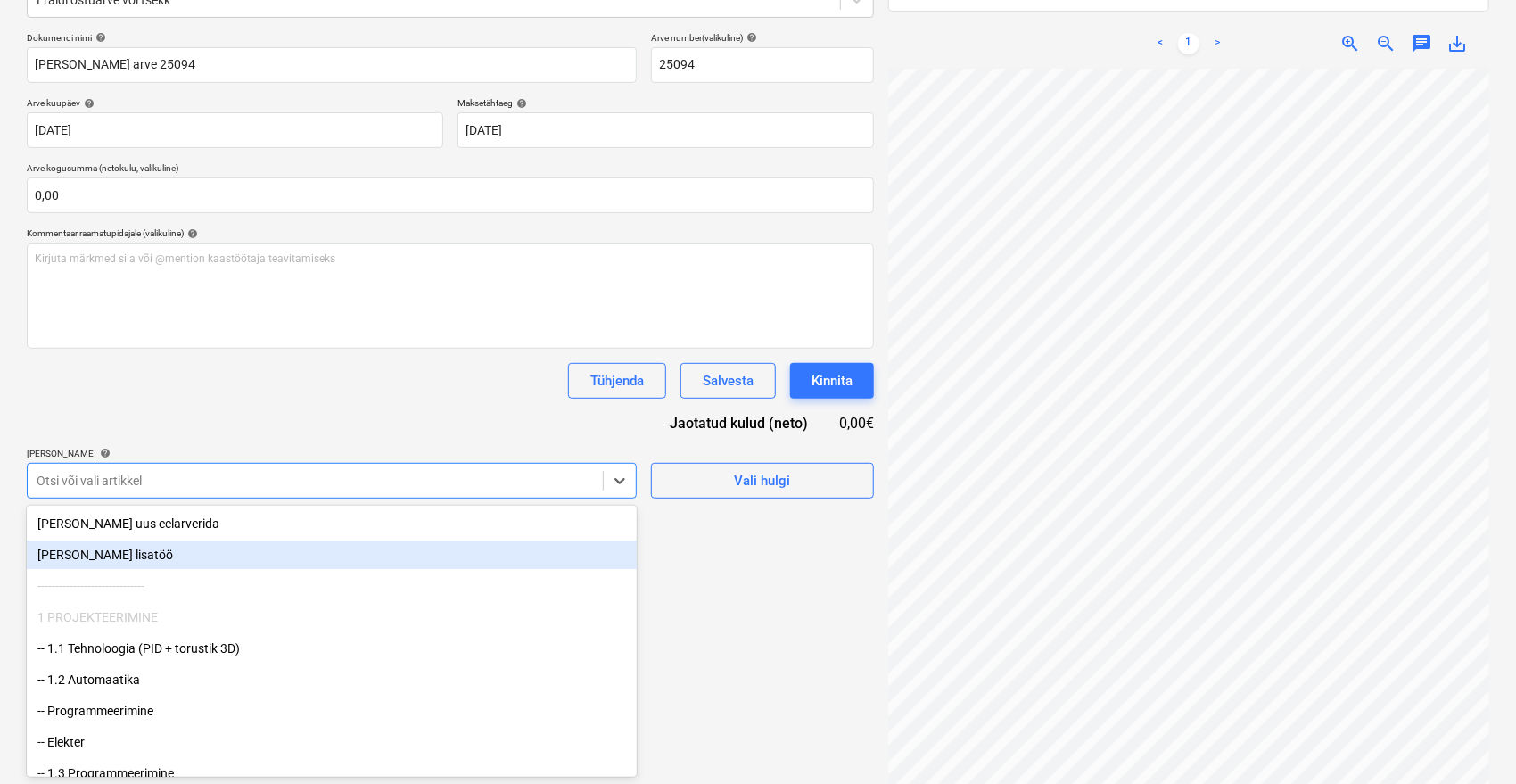
click at [128, 560] on div "[PERSON_NAME] lisatöö" at bounding box center [332, 554] width 610 height 29
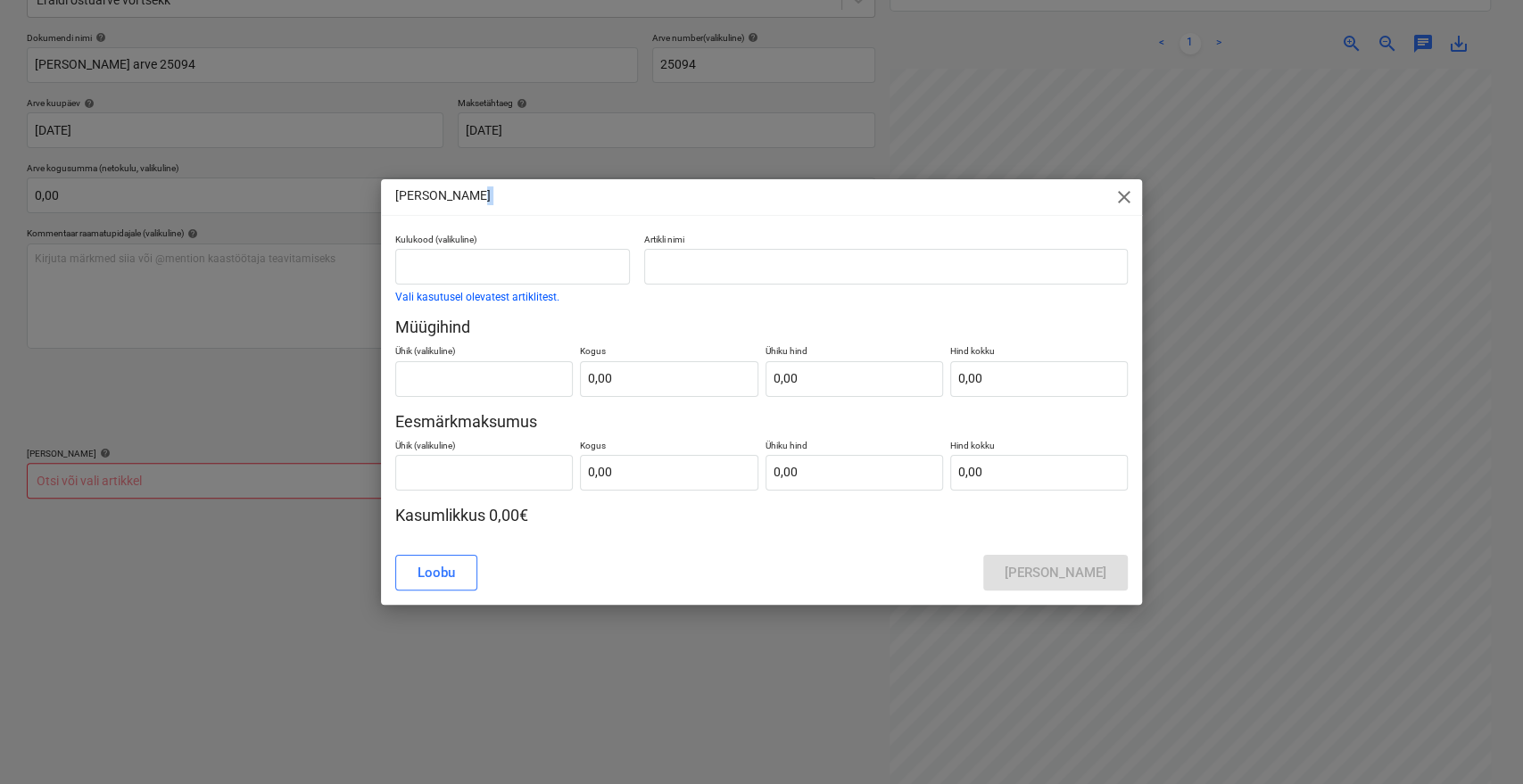
drag, startPoint x: 699, startPoint y: 200, endPoint x: 635, endPoint y: 224, distance: 68.4
click at [635, 224] on div "[PERSON_NAME] lisatöö close Kulukood (valikuline) Vali kasutusel olevatest arti…" at bounding box center [762, 391] width 762 height 426
click at [574, 260] on input "text" at bounding box center [512, 266] width 235 height 35
type input "Lisatöö"
click at [728, 276] on input "text" at bounding box center [885, 266] width 483 height 35
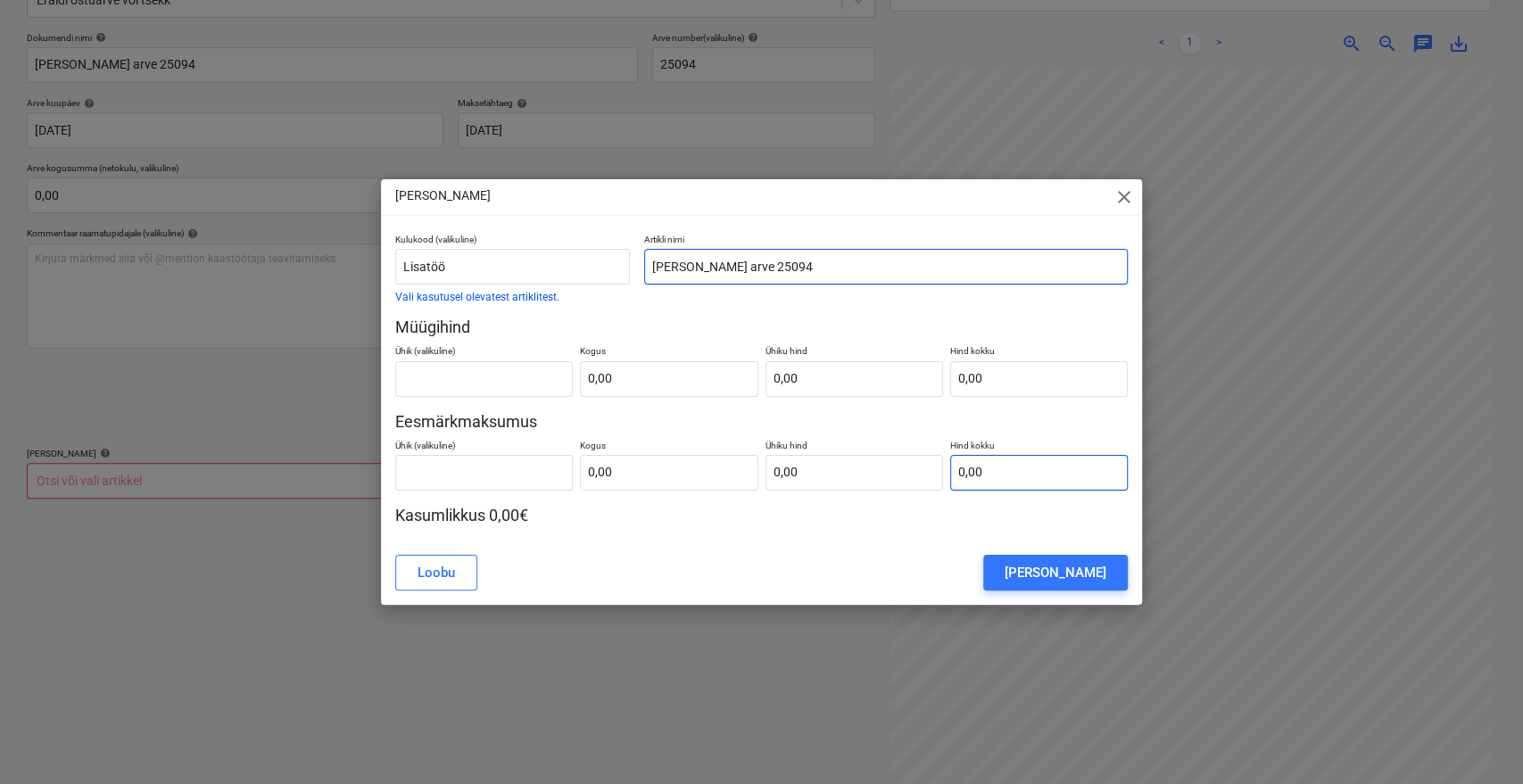
type input "[PERSON_NAME] arve 25094"
click at [978, 483] on input "text" at bounding box center [1039, 472] width 178 height 35
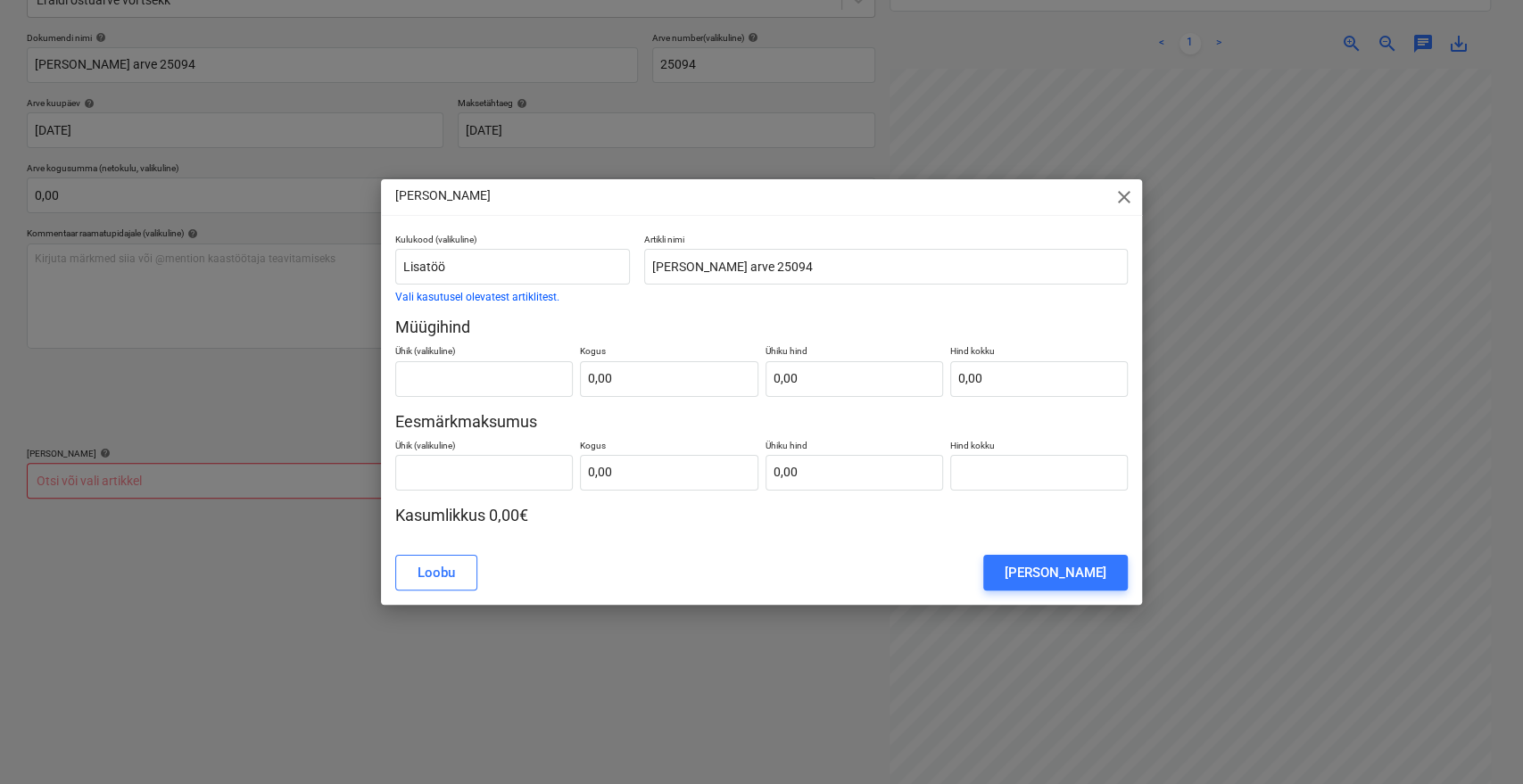
type input "0,00"
paste input "25094"
type input "tk"
type input "25094"
type input "1,00"
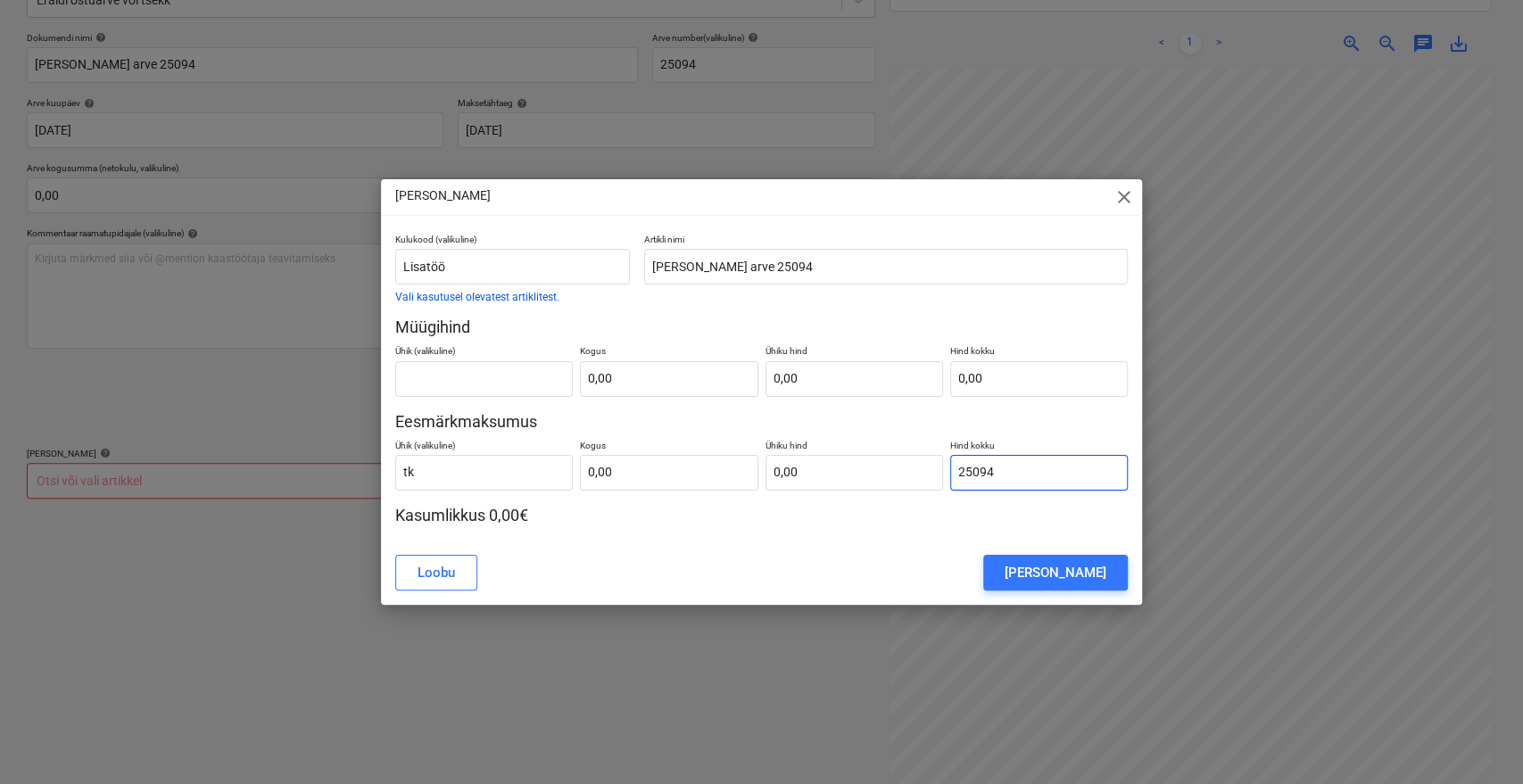
type input "25 094,00"
drag, startPoint x: 1011, startPoint y: 469, endPoint x: 907, endPoint y: 476, distance: 104.2
click at [907, 476] on div "Ühik (valikuline) [PERSON_NAME] 1,00 Ühiku hind 25 094,00 Hind kokku 25094" at bounding box center [761, 461] width 733 height 58
paste input "4 663,48"
type input "4 663,48"
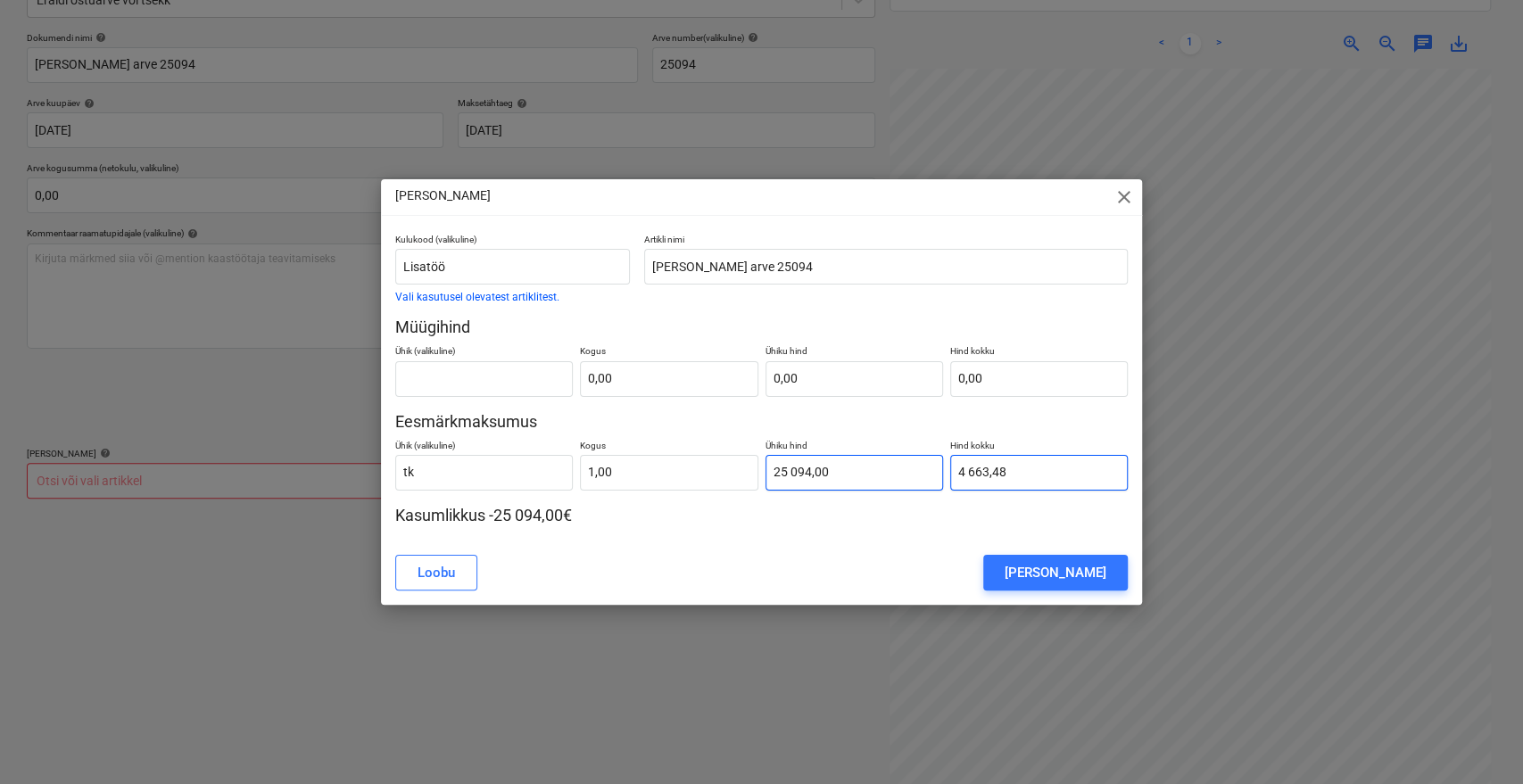
type input "4 663,48"
click at [968, 474] on input "4 663,48" at bounding box center [1039, 472] width 178 height 35
click at [1021, 483] on input "4663,48" at bounding box center [1039, 472] width 178 height 35
click at [411, 200] on p "[PERSON_NAME]" at bounding box center [442, 196] width 95 height 19
type input "4 663,48"
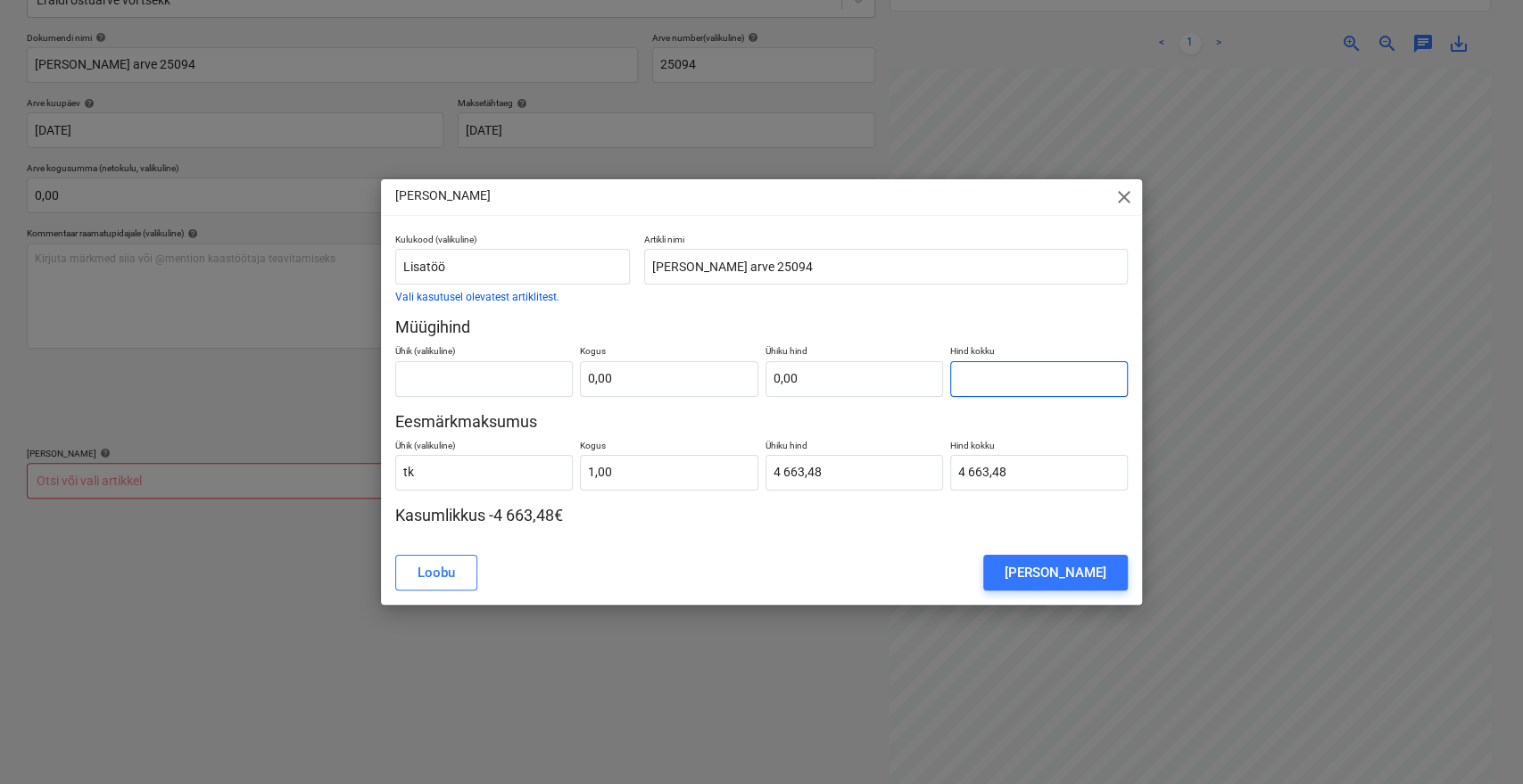
click at [1005, 380] on input "text" at bounding box center [1039, 379] width 178 height 35
paste input "5493,14"
type input "tk"
type input "5493,14"
type input "1,00"
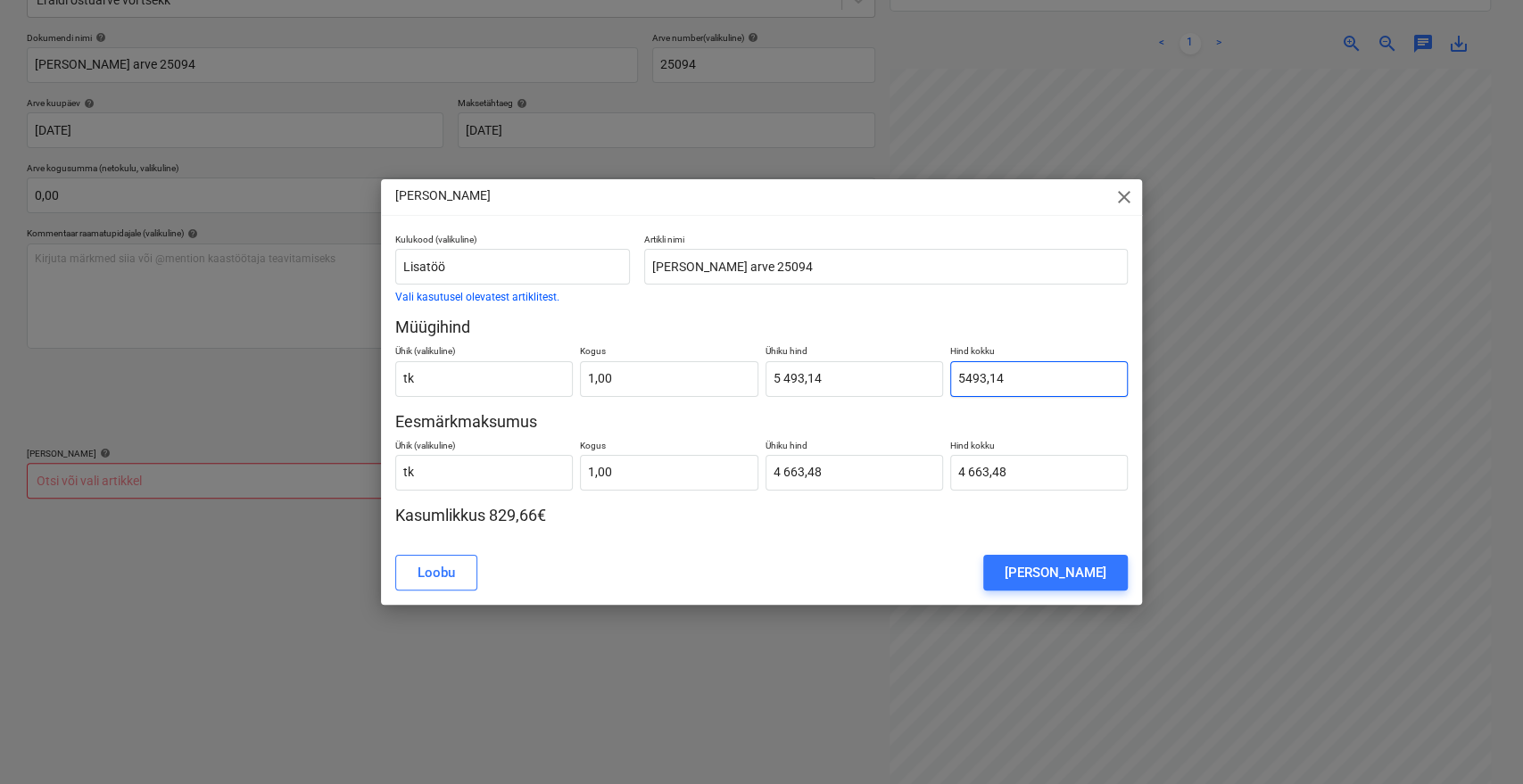
type input "5 493,14"
click at [1092, 570] on div "[PERSON_NAME]" at bounding box center [1054, 572] width 102 height 23
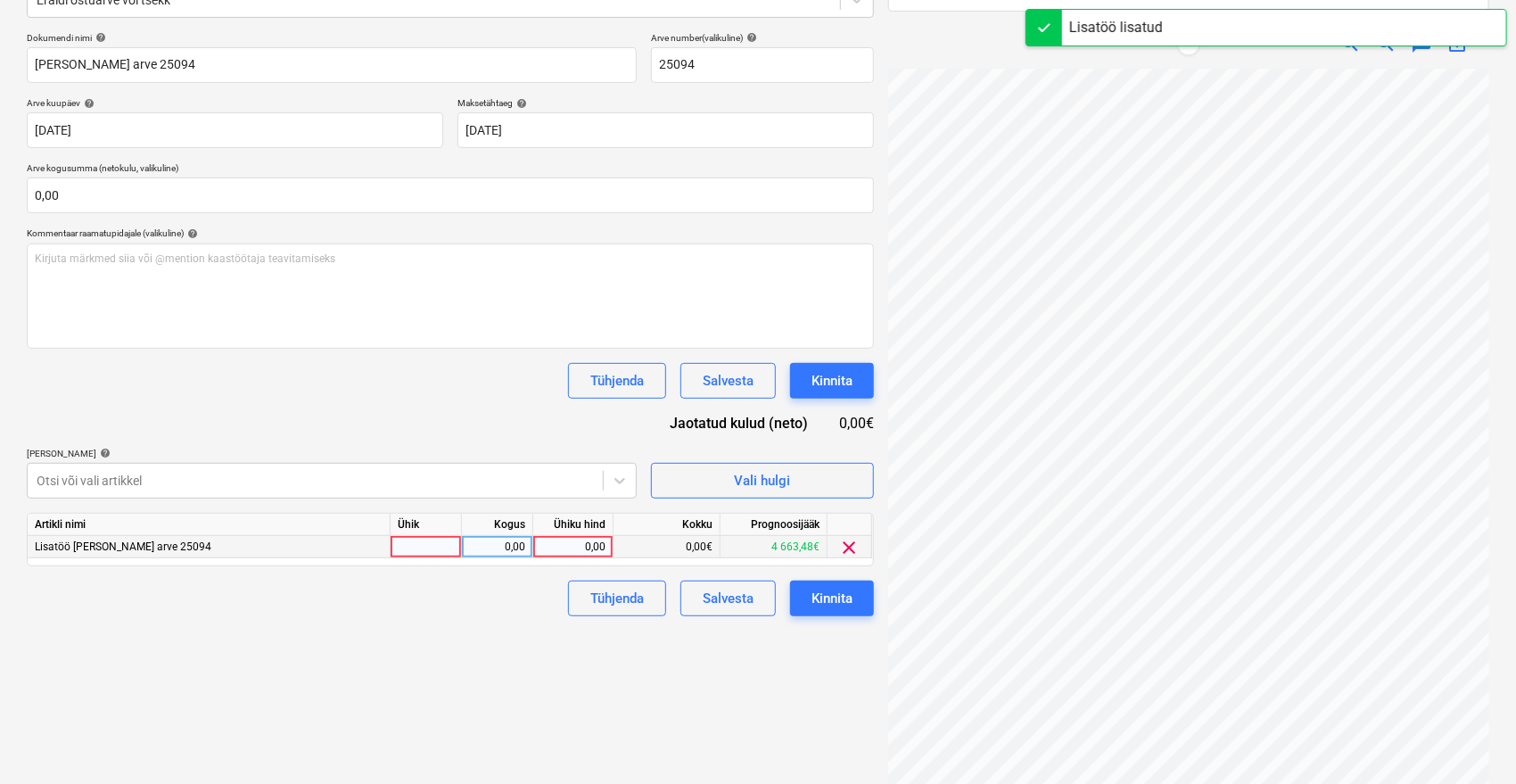
click at [589, 548] on div "0,00" at bounding box center [573, 547] width 65 height 22
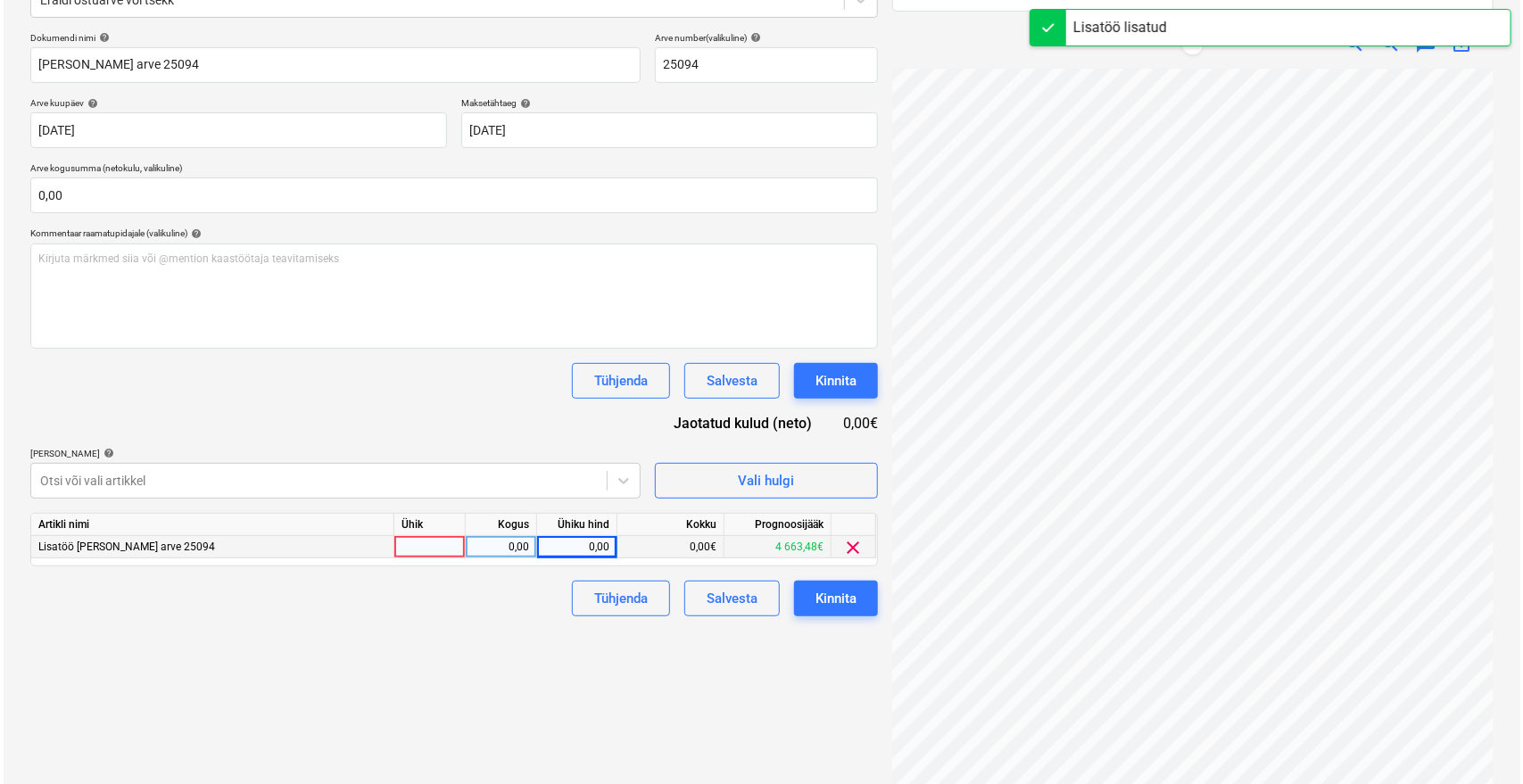
scroll to position [6, 72]
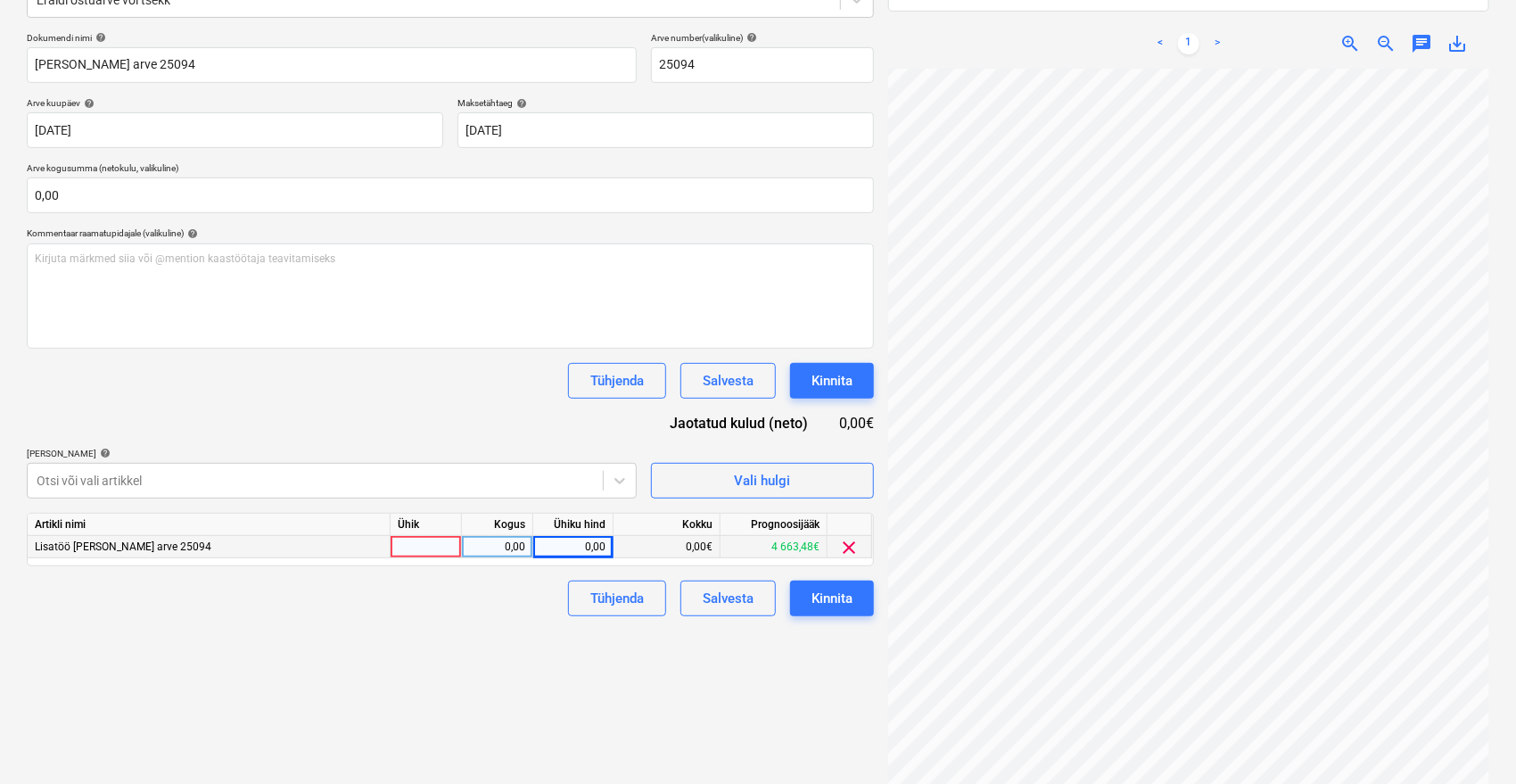
click at [553, 546] on div "0,00" at bounding box center [573, 547] width 65 height 22
type input "4663,48"
click at [527, 668] on div "Failide konteerimine Vali ettevõte Emileks OÜ [PERSON_NAME] uus ettevõte Vali d…" at bounding box center [450, 314] width 861 height 941
click at [834, 601] on div "Kinnita" at bounding box center [832, 598] width 41 height 23
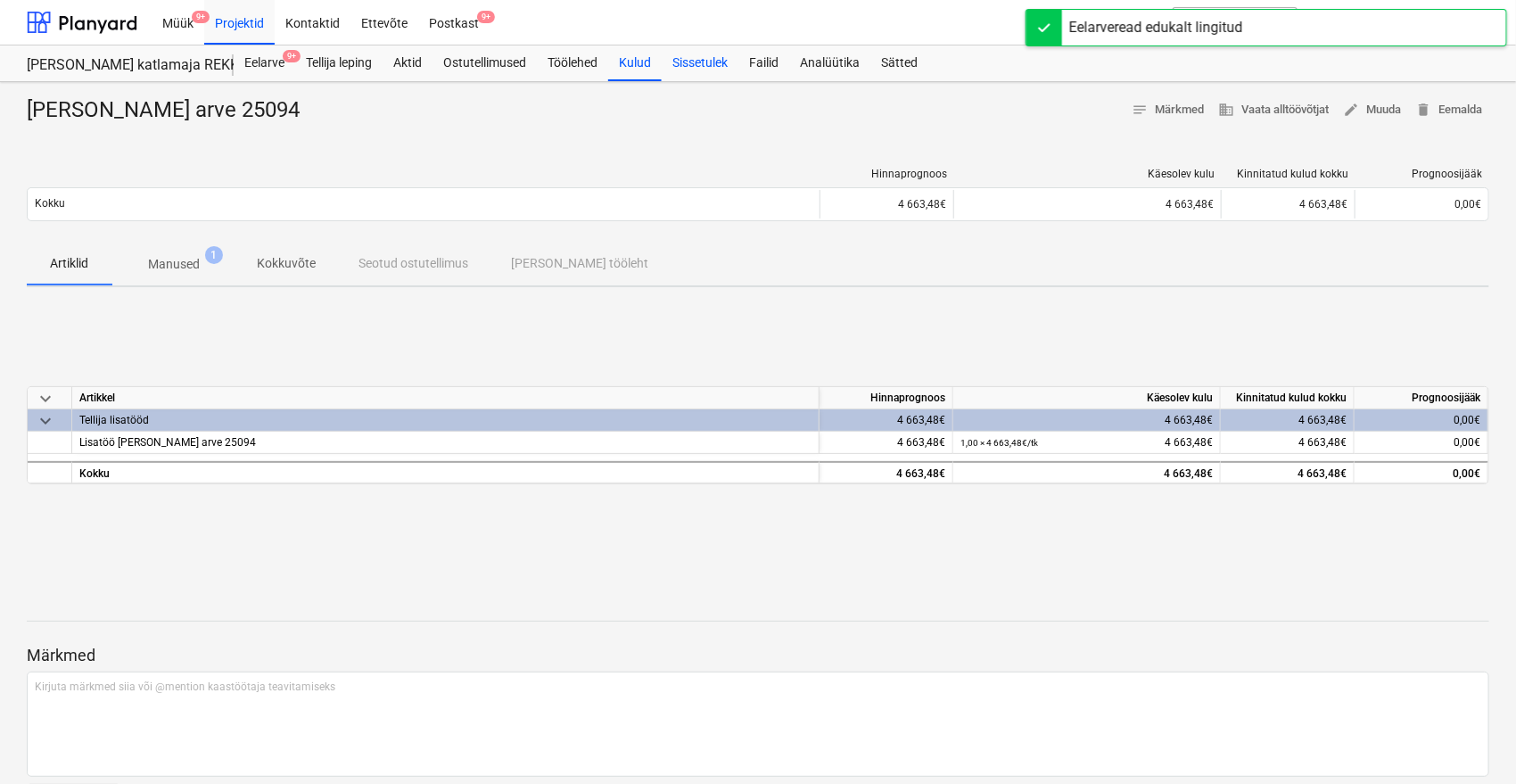
click at [719, 48] on div "Sissetulek" at bounding box center [700, 63] width 76 height 35
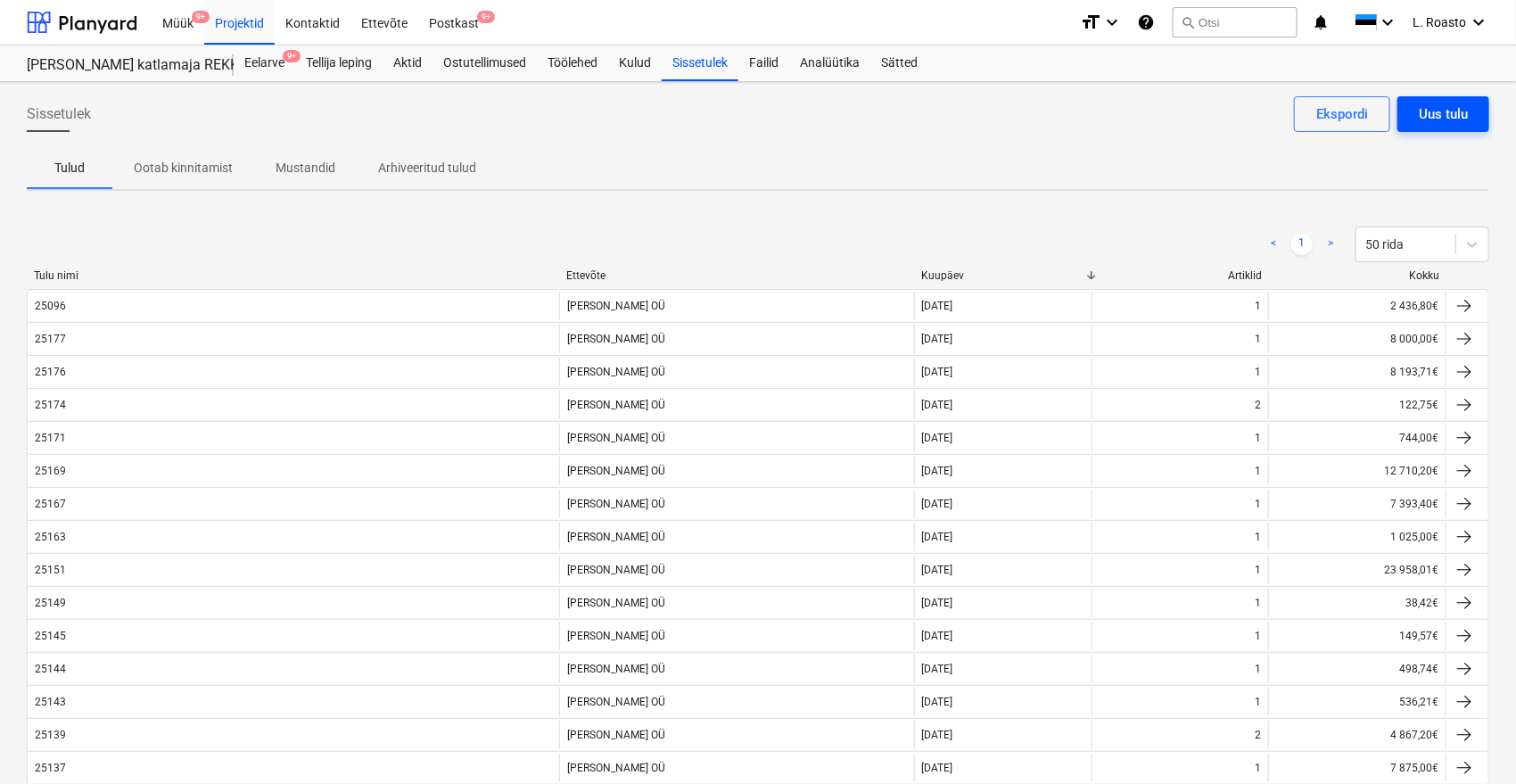
click at [1475, 103] on button "Uus tulu" at bounding box center [1443, 114] width 92 height 35
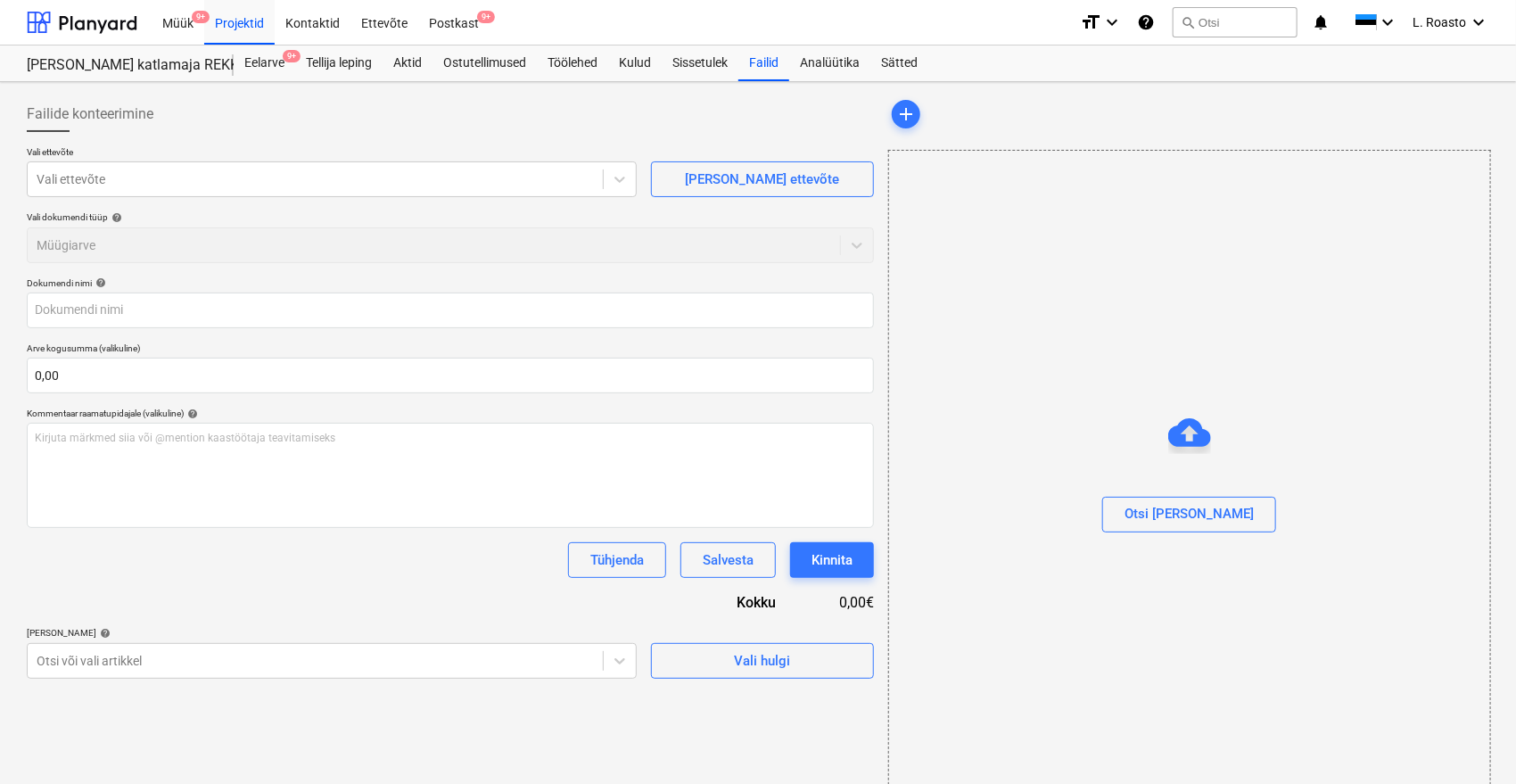
click at [1475, 103] on div "add" at bounding box center [1188, 114] width 601 height 35
click at [231, 113] on div "Failide konteerimine" at bounding box center [451, 114] width 847 height 35
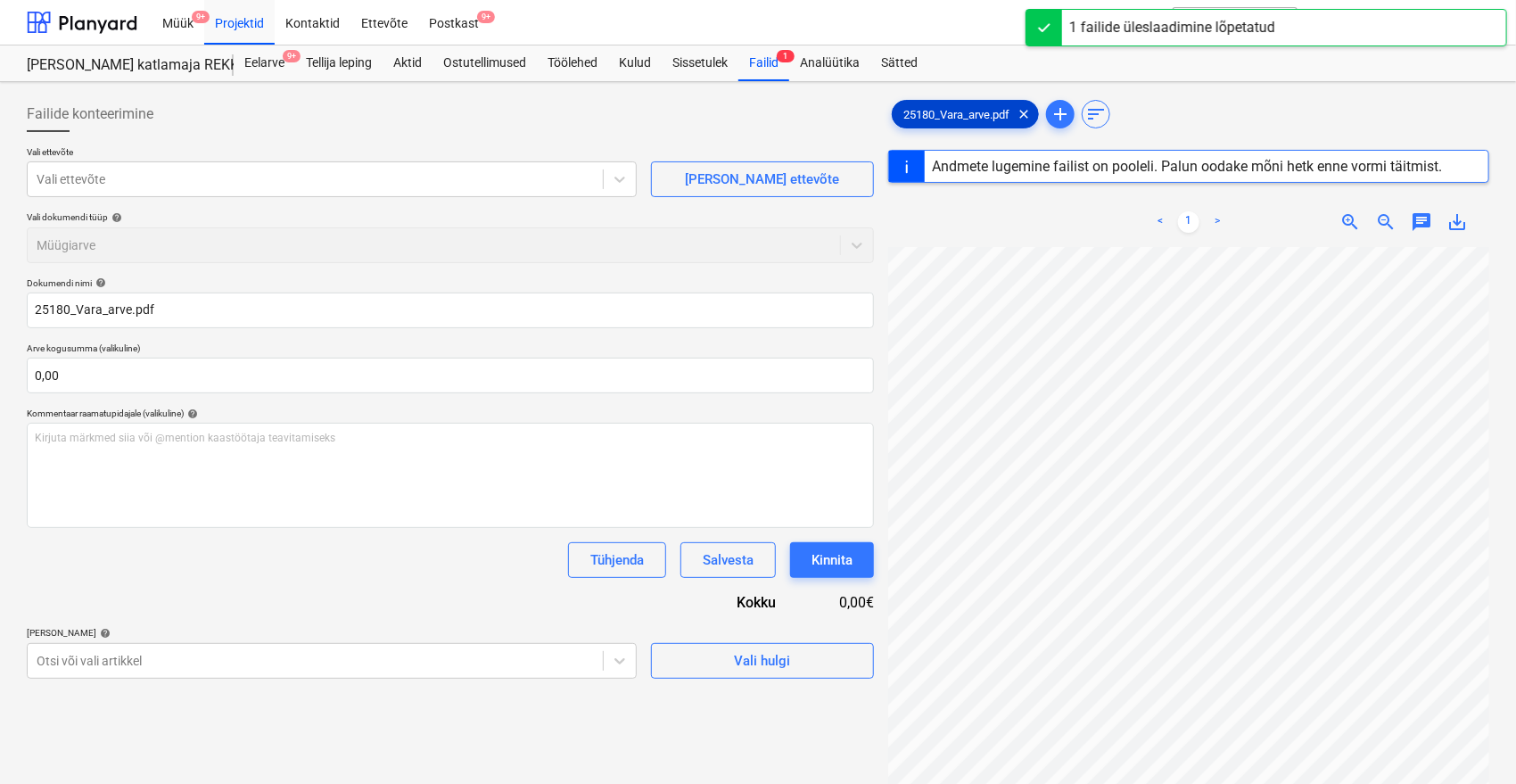
click at [949, 120] on div "25180_Vara_arve.pdf clear" at bounding box center [966, 114] width 147 height 29
type input "25180"
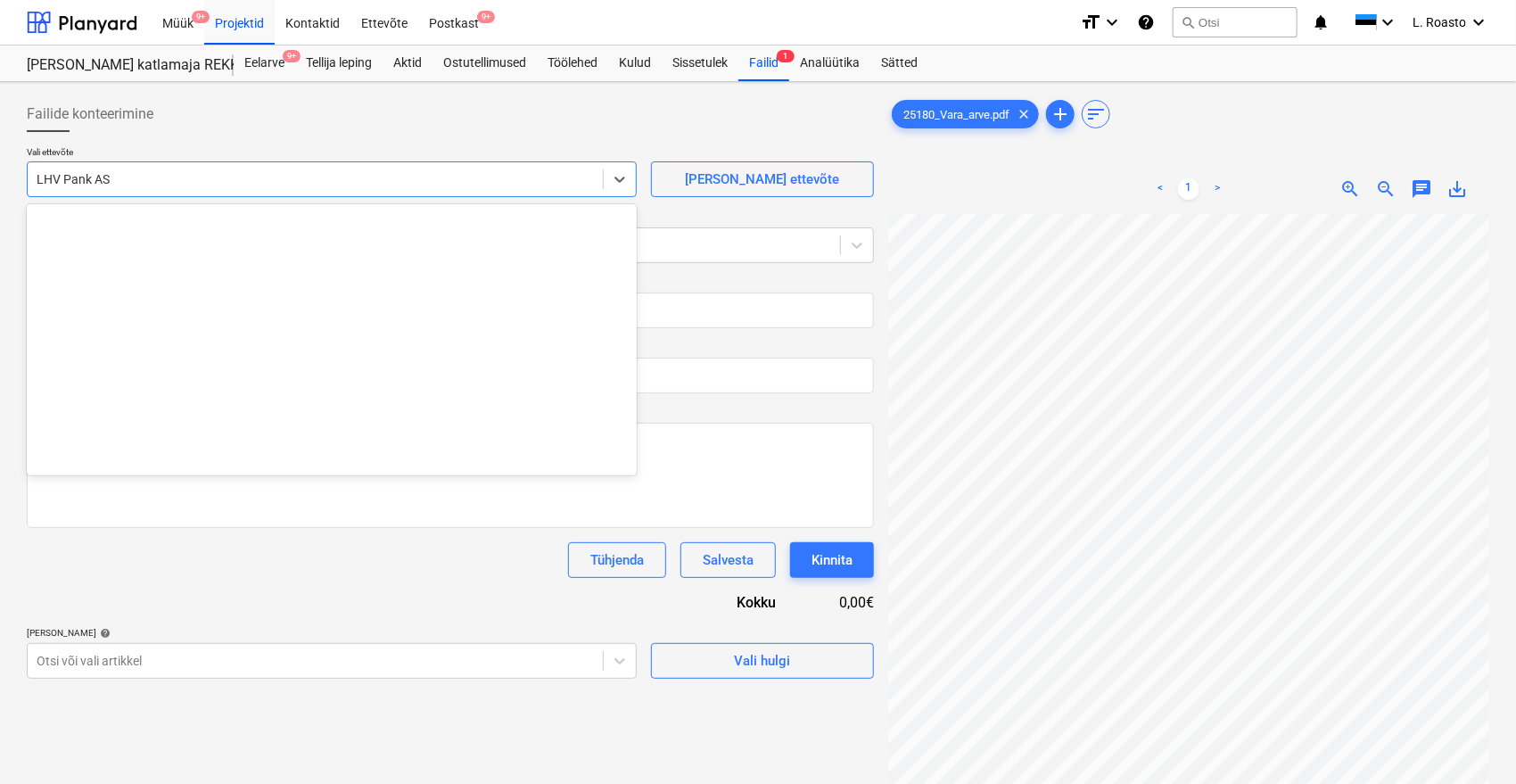
click at [122, 173] on div at bounding box center [315, 179] width 558 height 18
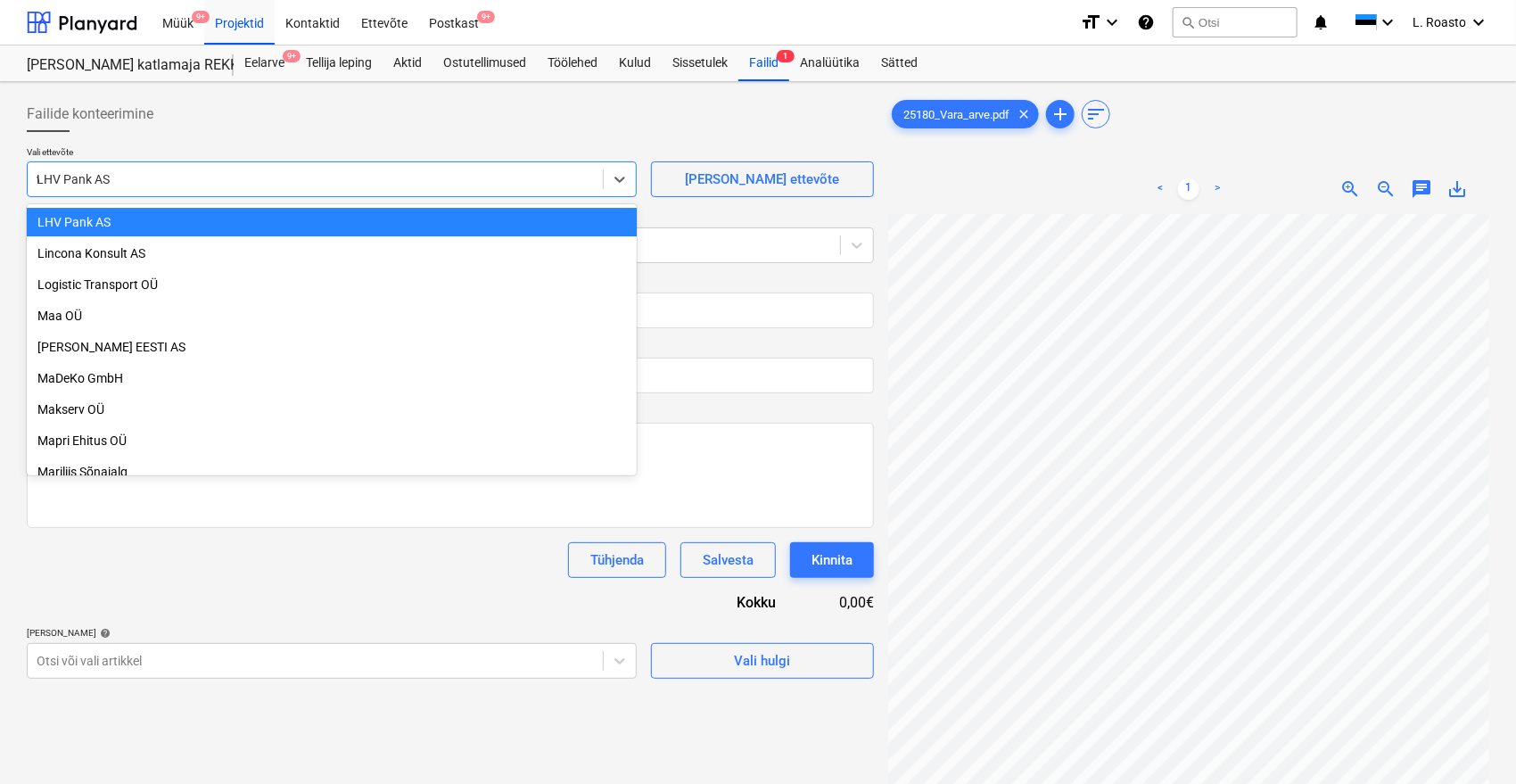
scroll to position [2104, 0]
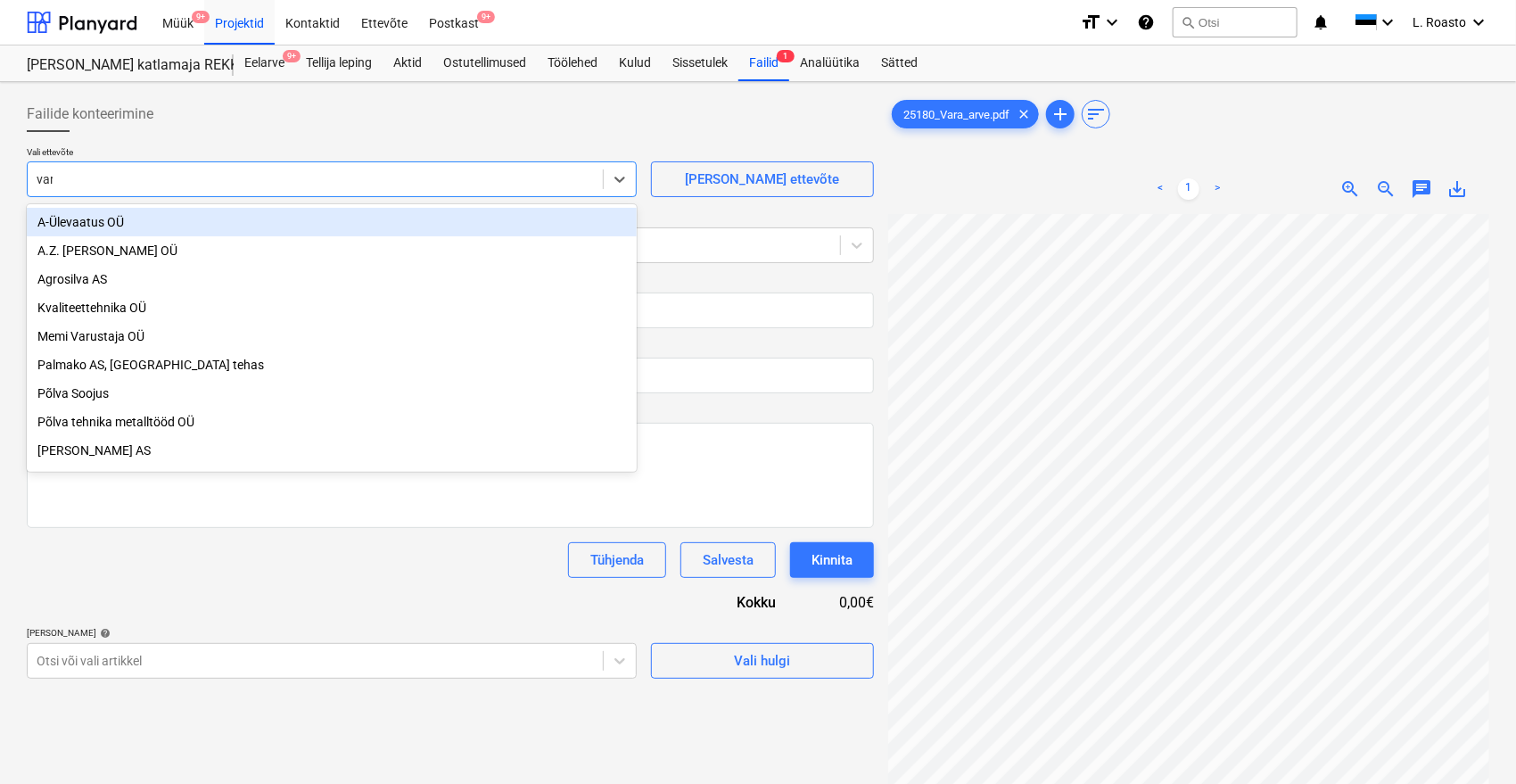
type input "vara"
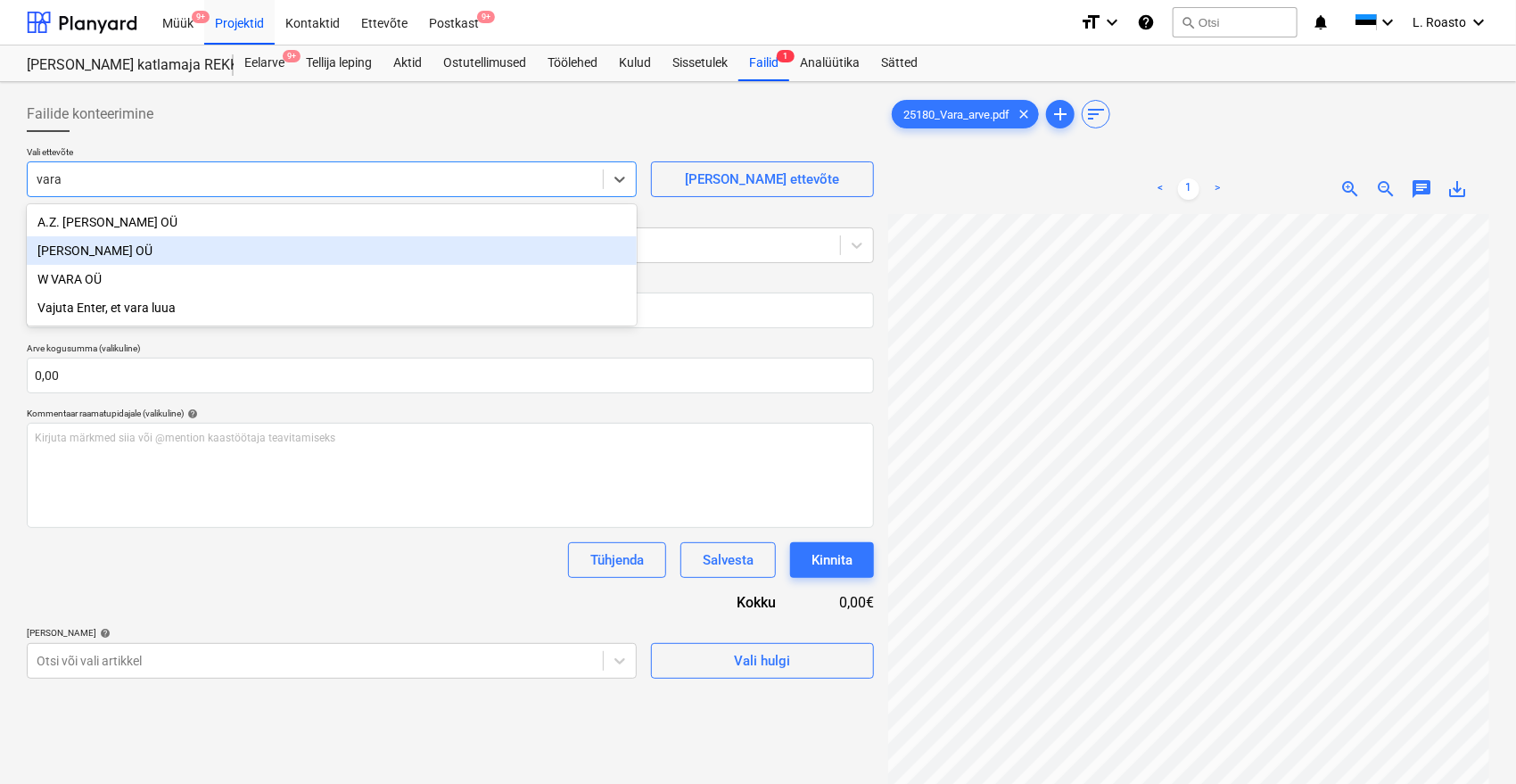
click at [136, 248] on div "[PERSON_NAME] OÜ" at bounding box center [332, 250] width 610 height 29
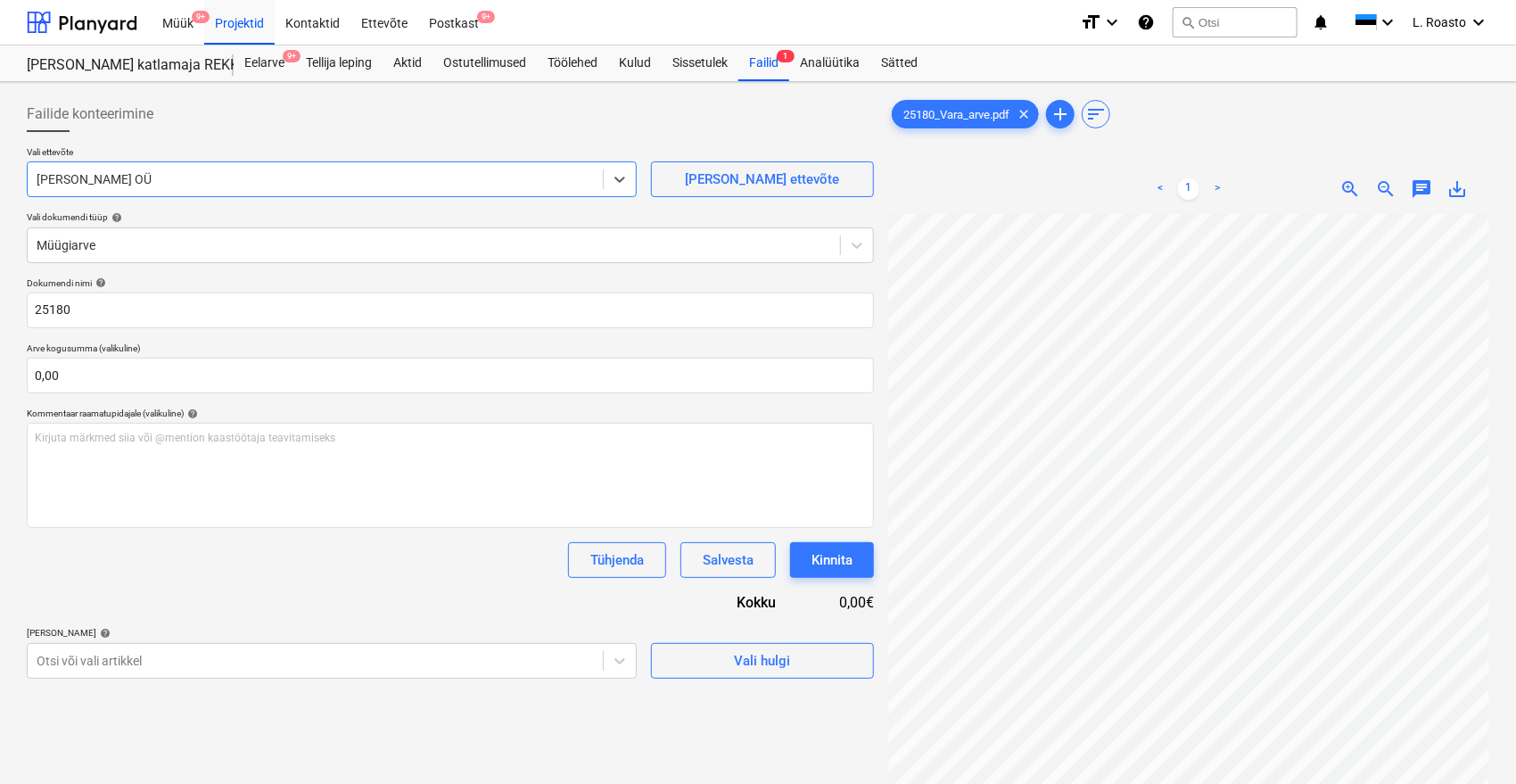
click at [170, 582] on div "Dokumendi nimi help 25180 Arve kogusumma (valikuline) 0,00 Kommentaar raamatupi…" at bounding box center [451, 478] width 847 height 401
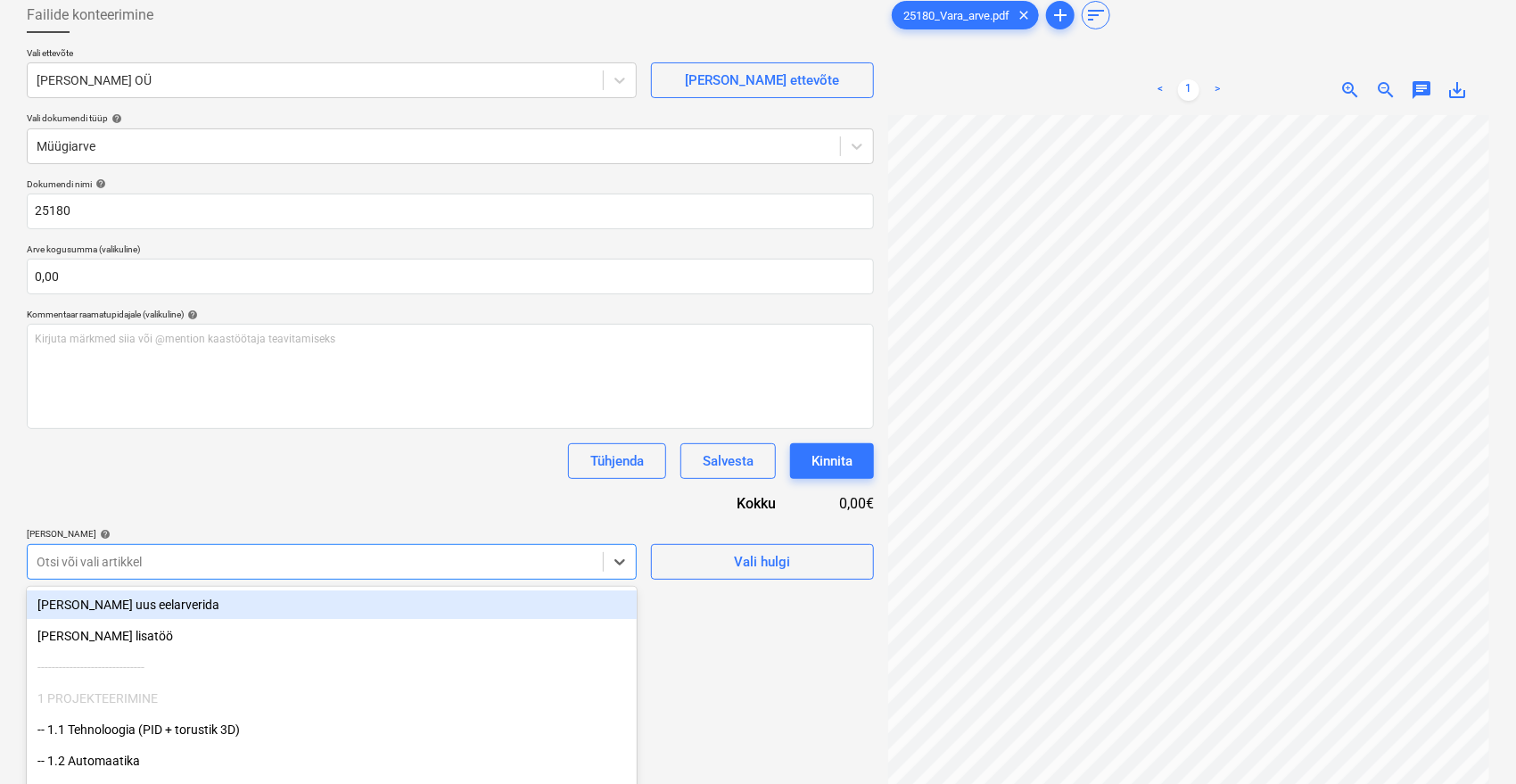
click at [268, 551] on body "Müük 9+ Projektid Kontaktid Ettevõte Postkast 9+ format_size keyboard_arrow_dow…" at bounding box center [758, 293] width 1516 height 784
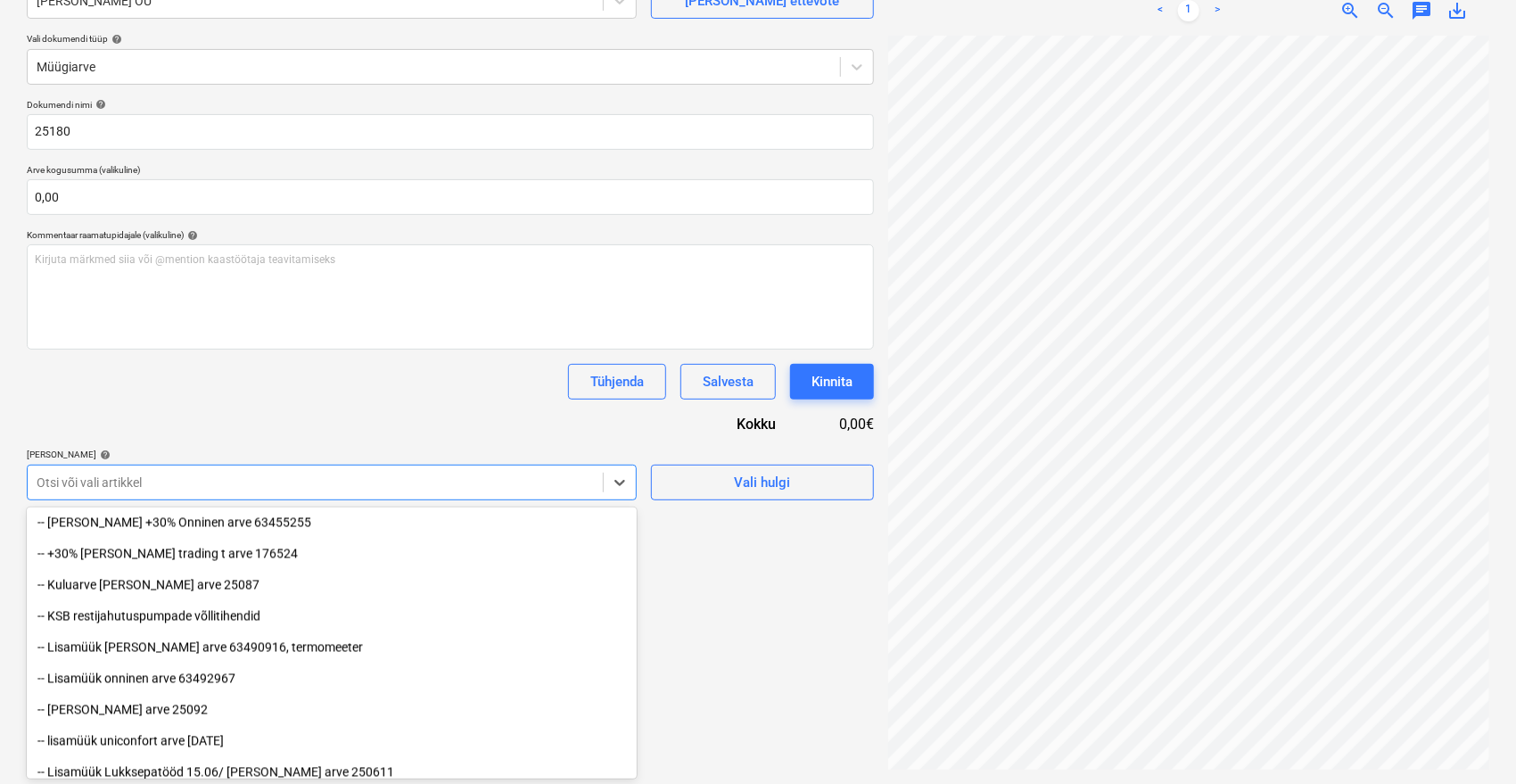
scroll to position [1822, 0]
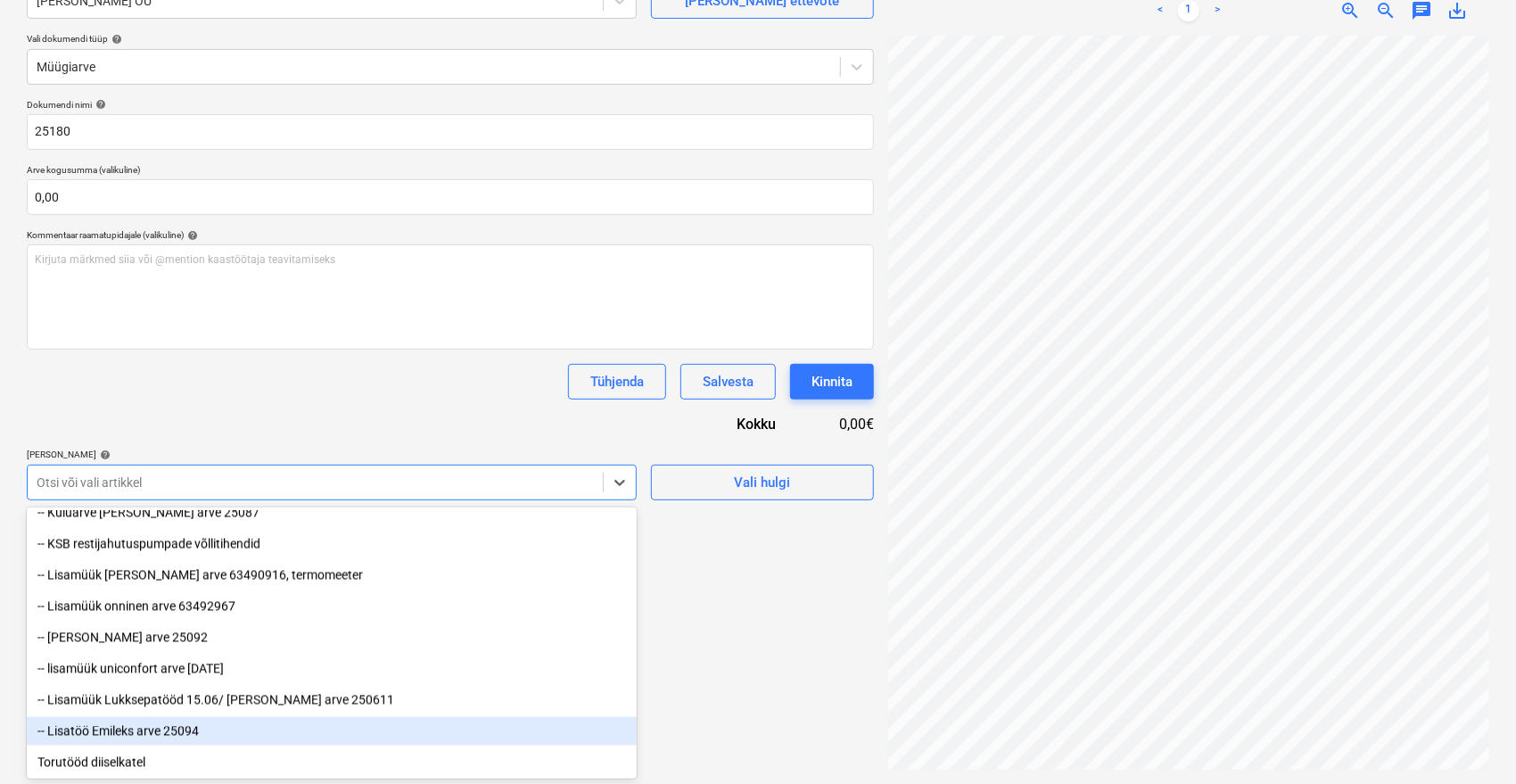
click at [167, 733] on div "-- Lisatöö Emileks arve 25094" at bounding box center [332, 731] width 610 height 29
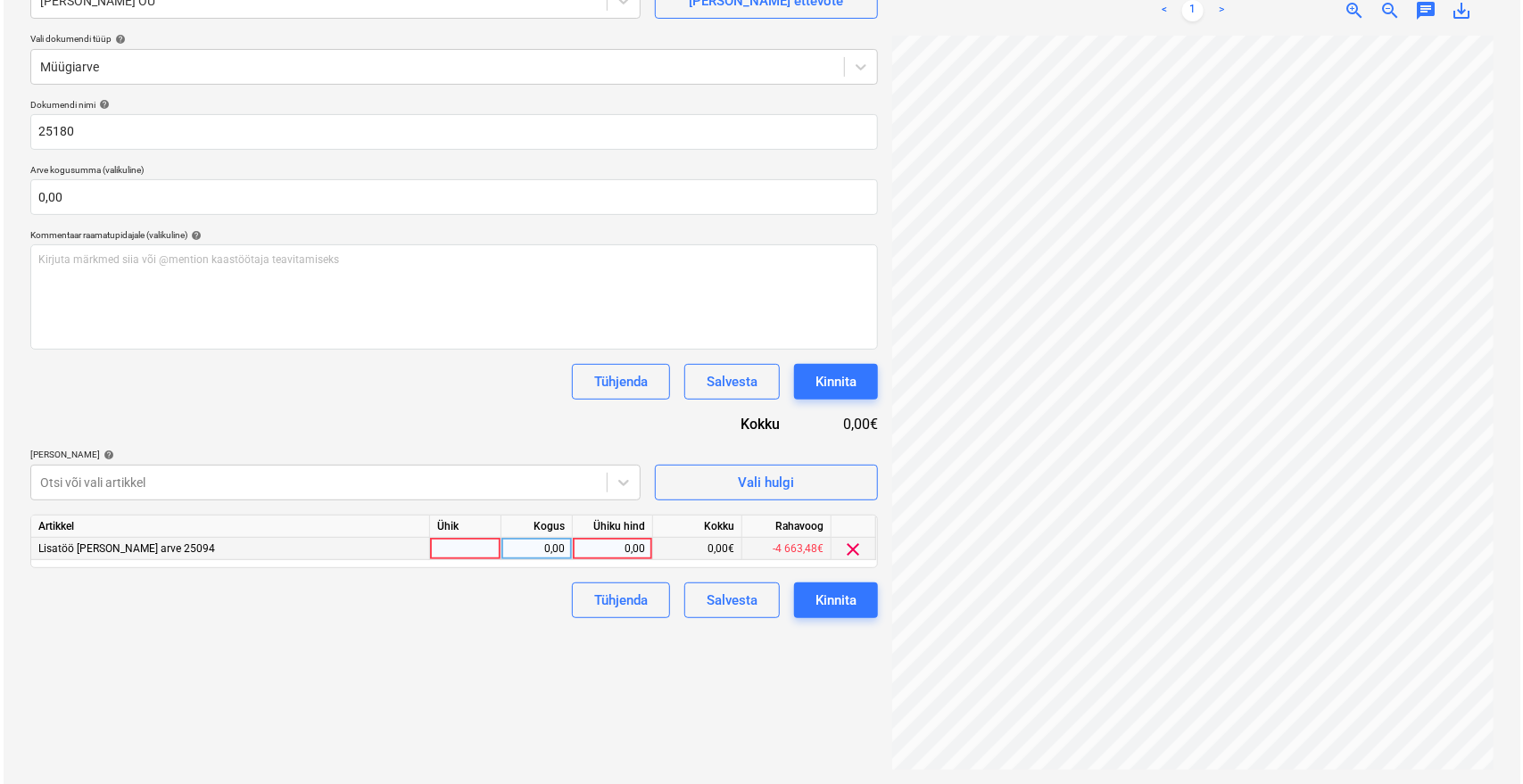
scroll to position [6, 72]
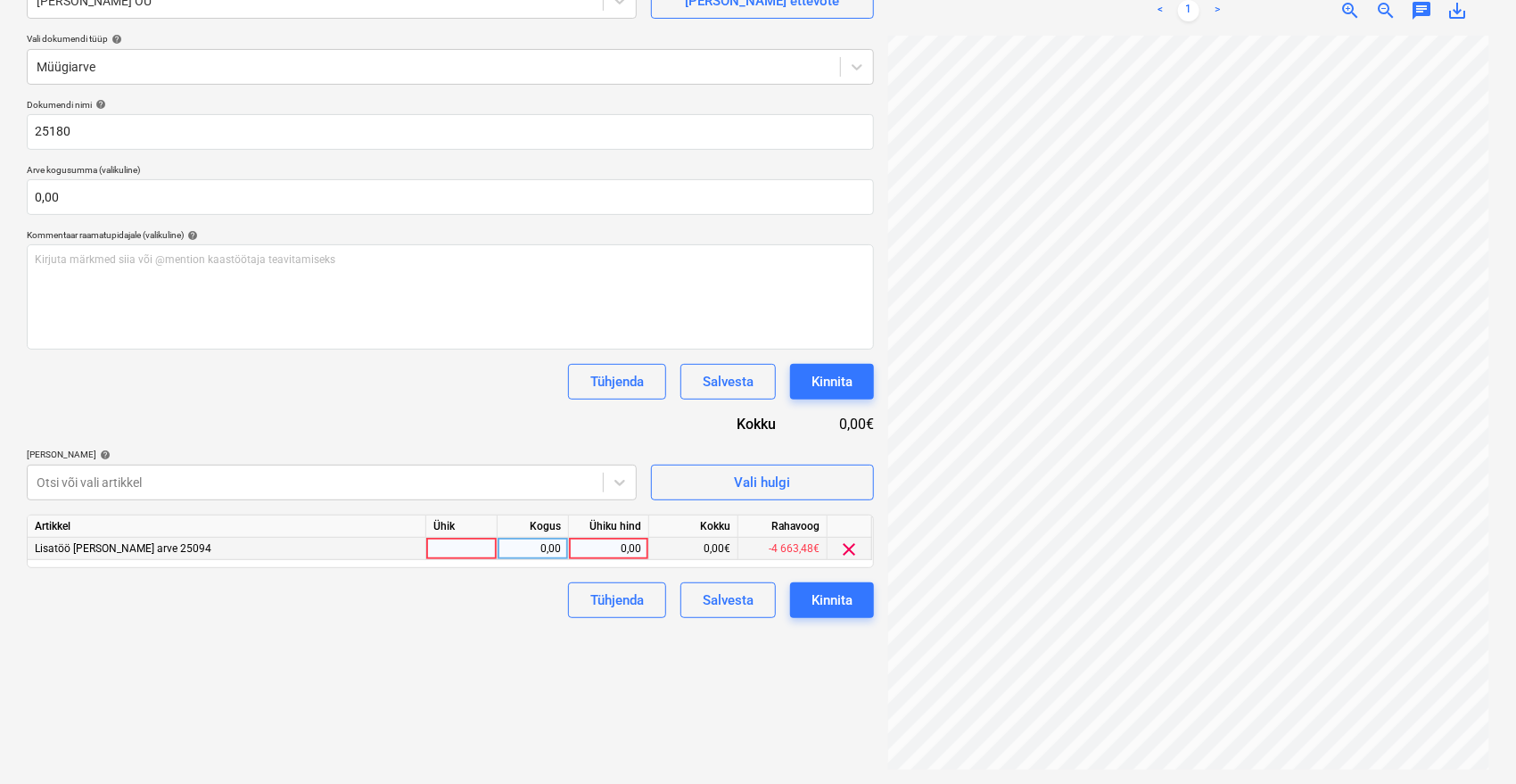
click at [600, 543] on div "0,00" at bounding box center [609, 548] width 65 height 22
type input "5493,14"
click at [536, 660] on div "Failide konteerimine Vali ettevõte Vara Saeveski OÜ [PERSON_NAME] uus ettevõte …" at bounding box center [450, 344] width 861 height 866
click at [838, 598] on div "Kinnita" at bounding box center [832, 600] width 41 height 23
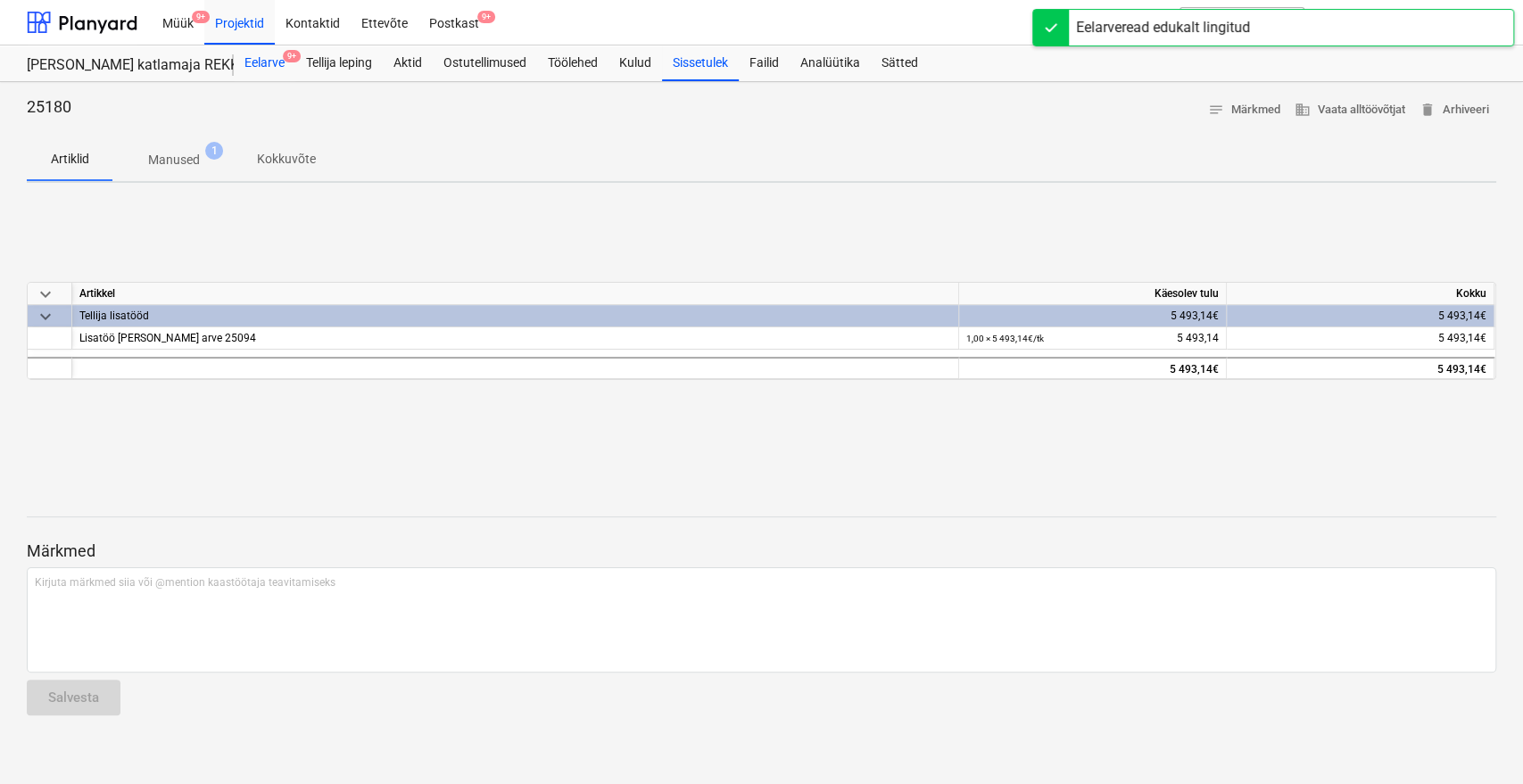
click at [278, 59] on div "Eelarve 9+" at bounding box center [265, 63] width 61 height 35
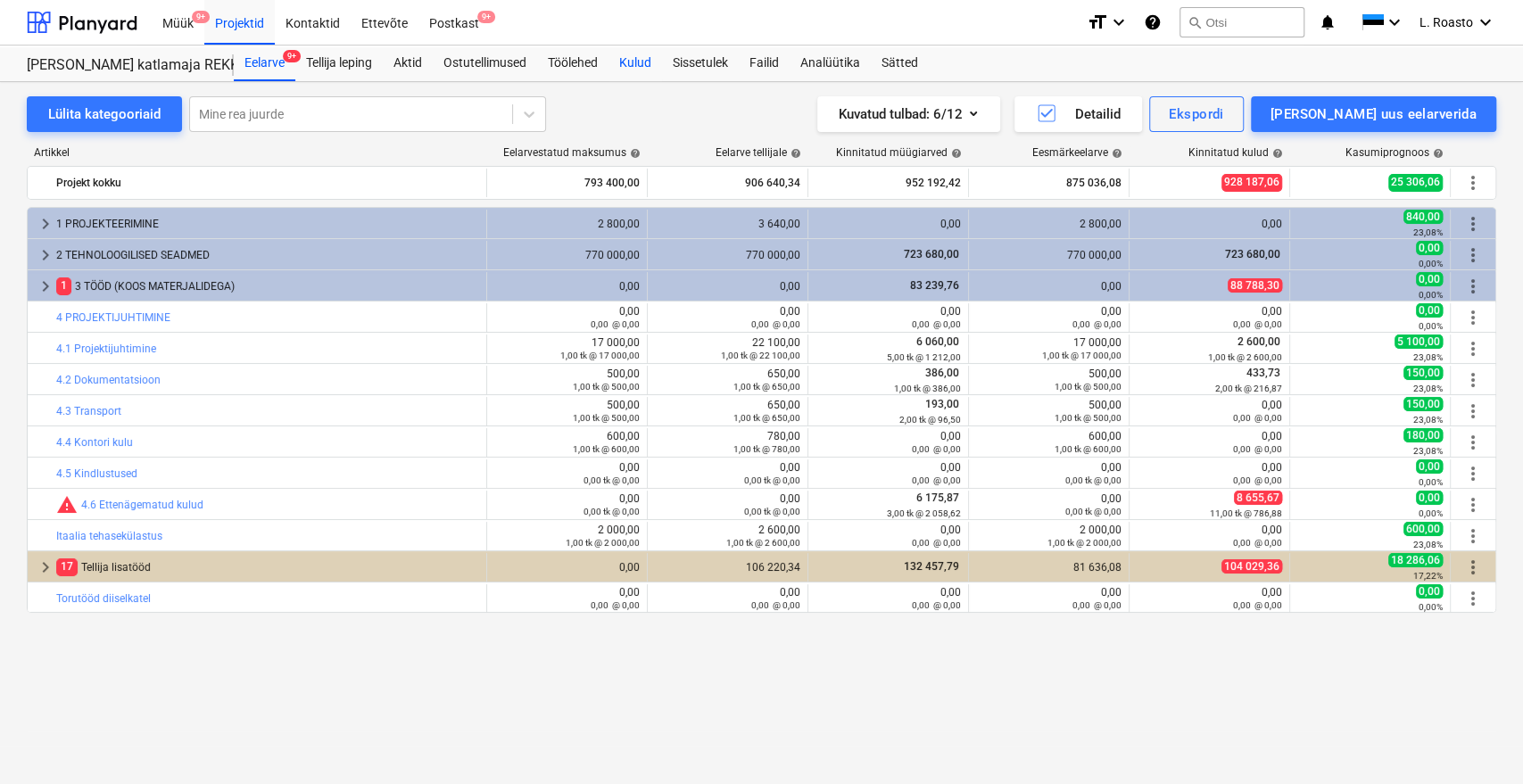
click at [647, 65] on div "Kulud" at bounding box center [634, 63] width 53 height 35
